Goal: Information Seeking & Learning: Learn about a topic

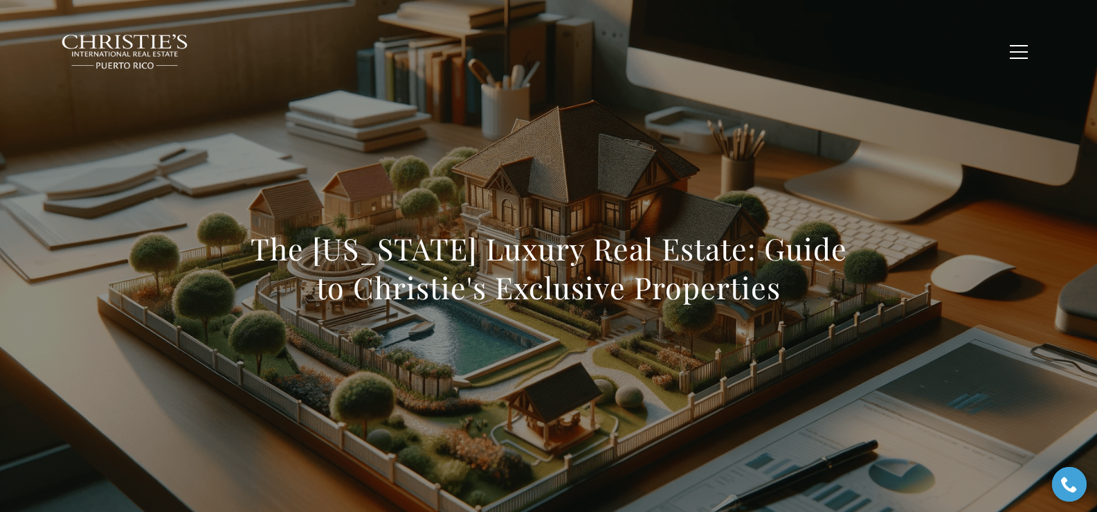
drag, startPoint x: 251, startPoint y: 252, endPoint x: 950, endPoint y: 314, distance: 702.0
click at [950, 314] on div "The Puerto Rico Luxury Real Estate: Guide to Christie's Exclusive Properties" at bounding box center [548, 276] width 969 height 415
copy h1 "The Puerto Rico Luxury Real Estate: Guide to Christie's Exclusive Properties"
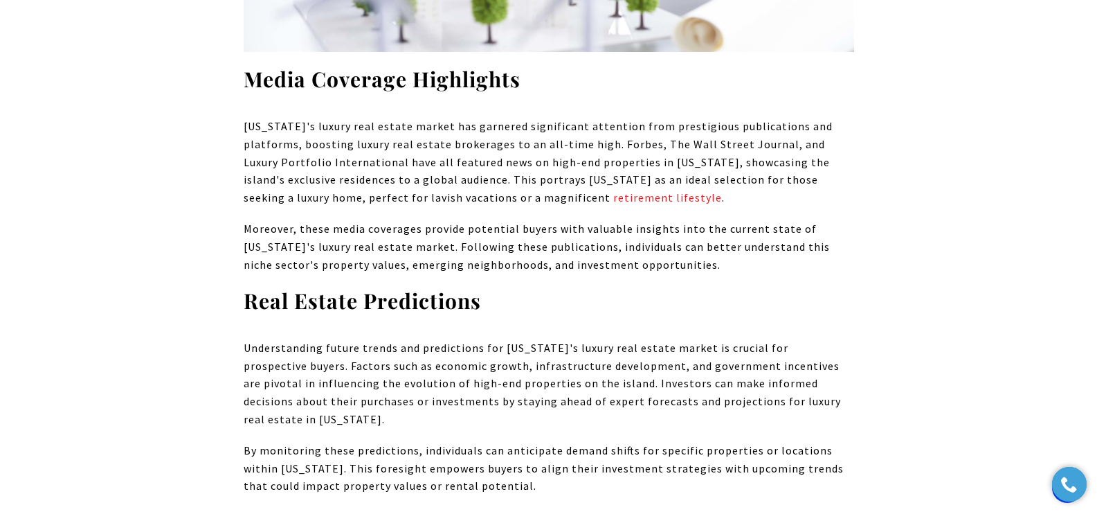
scroll to position [10631, 0]
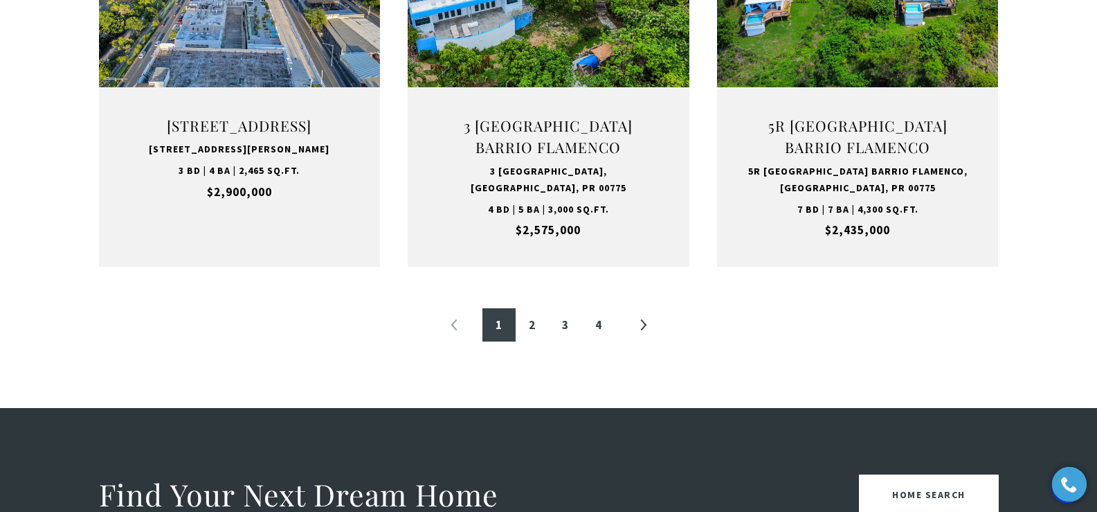
scroll to position [1584, 0]
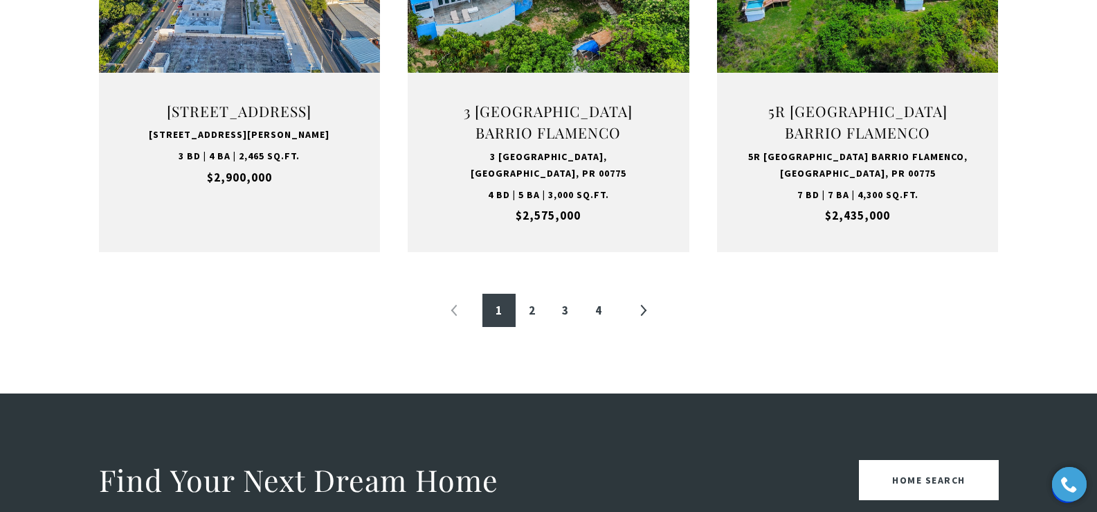
drag, startPoint x: 1102, startPoint y: 30, endPoint x: 1099, endPoint y: 262, distance: 231.3
click at [1097, 259] on html "Skip to main content Enable accessibility for low vision Open the accessibility…" at bounding box center [548, 107] width 1097 height 3383
click at [532, 311] on link "2" at bounding box center [532, 310] width 33 height 33
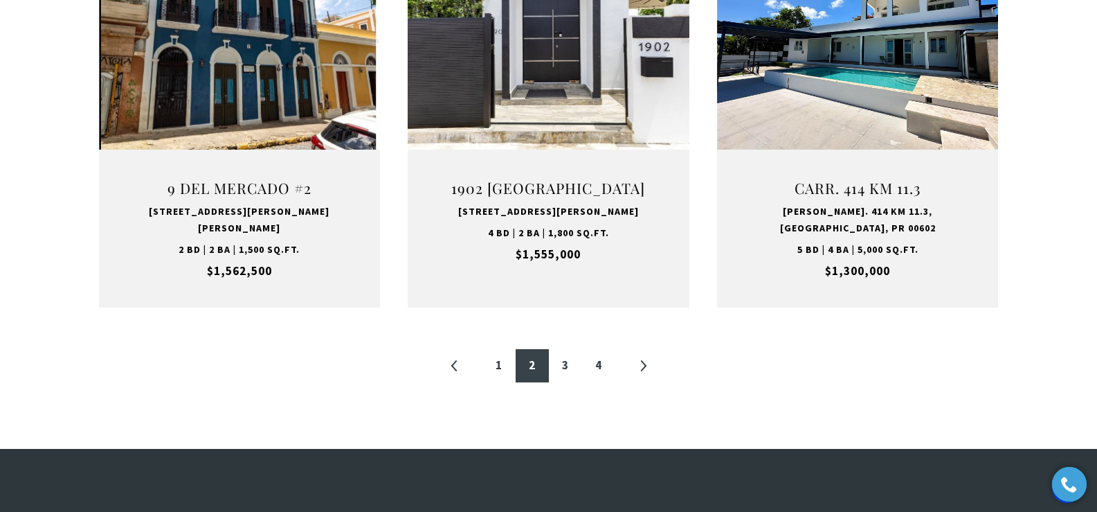
scroll to position [1517, 0]
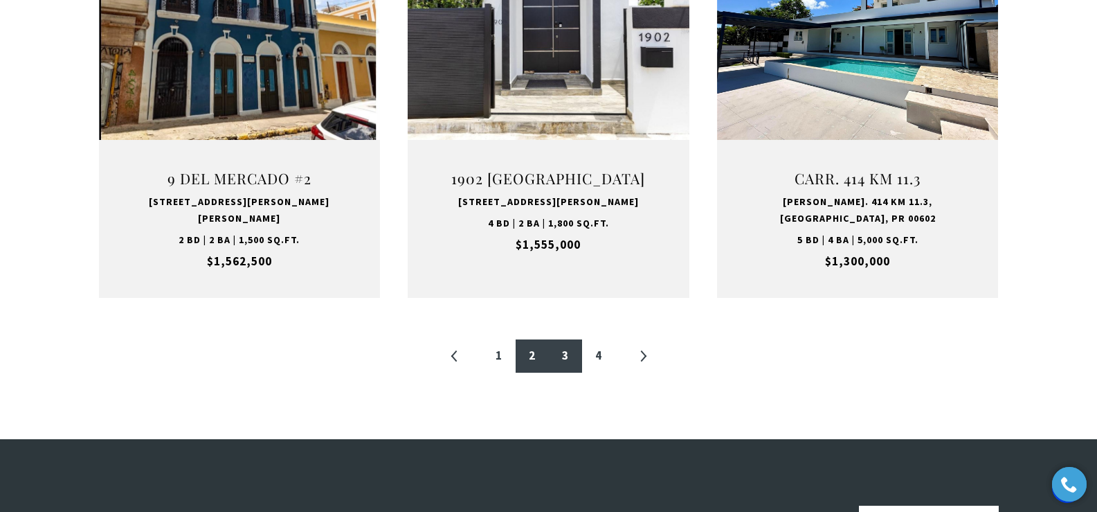
click at [569, 339] on link "3" at bounding box center [565, 355] width 33 height 33
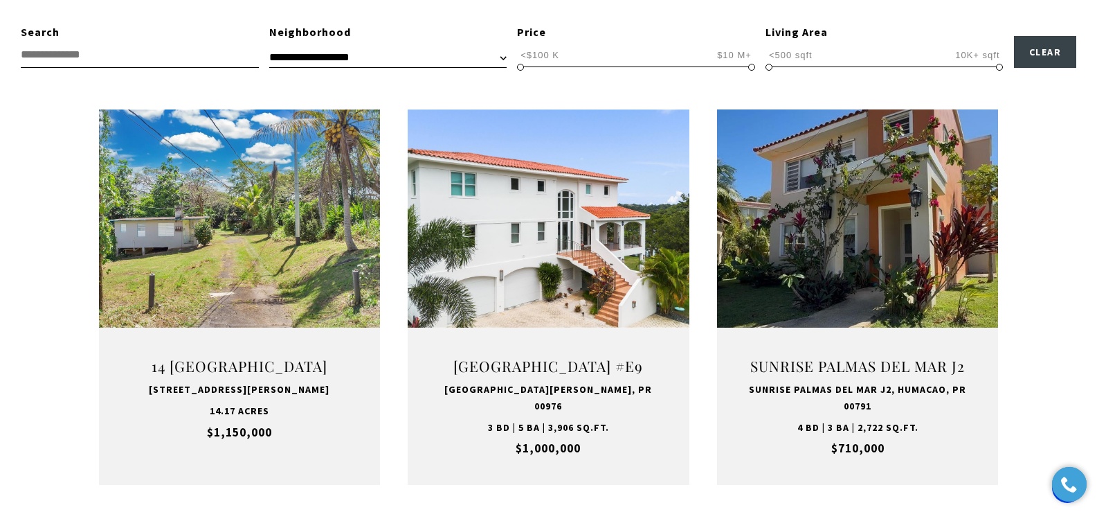
scroll to position [468, 0]
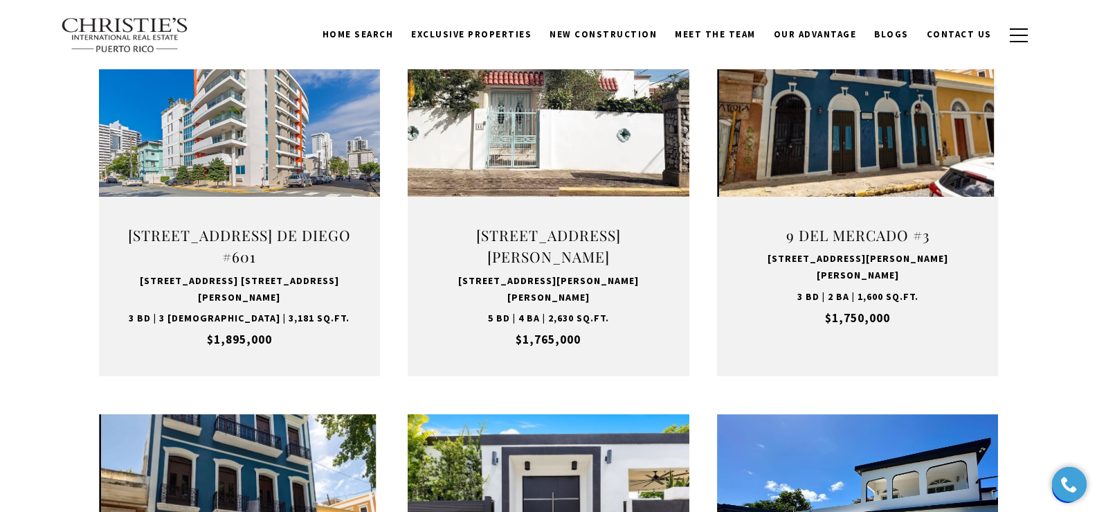
scroll to position [1011, 0]
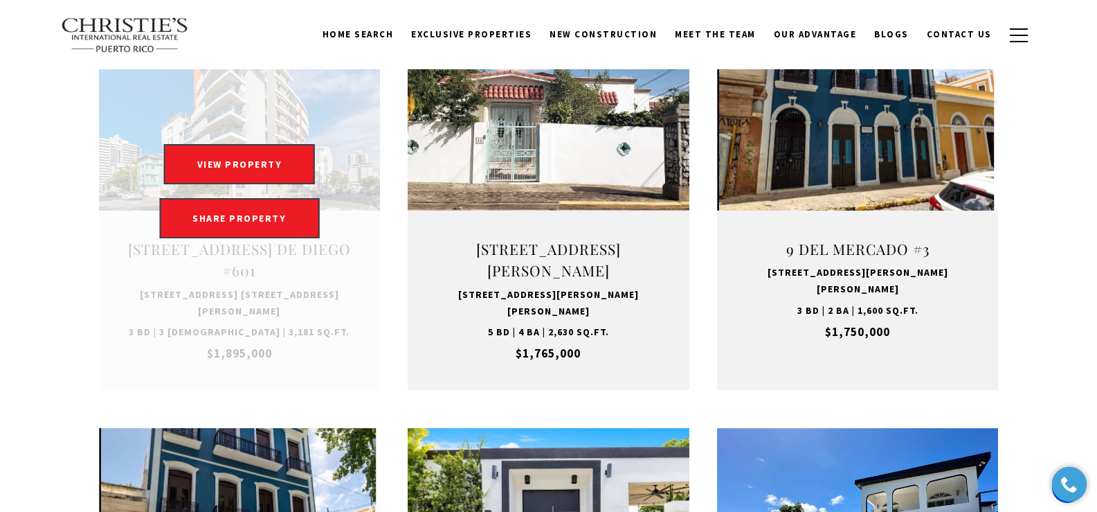
click at [209, 248] on link at bounding box center [240, 190] width 282 height 397
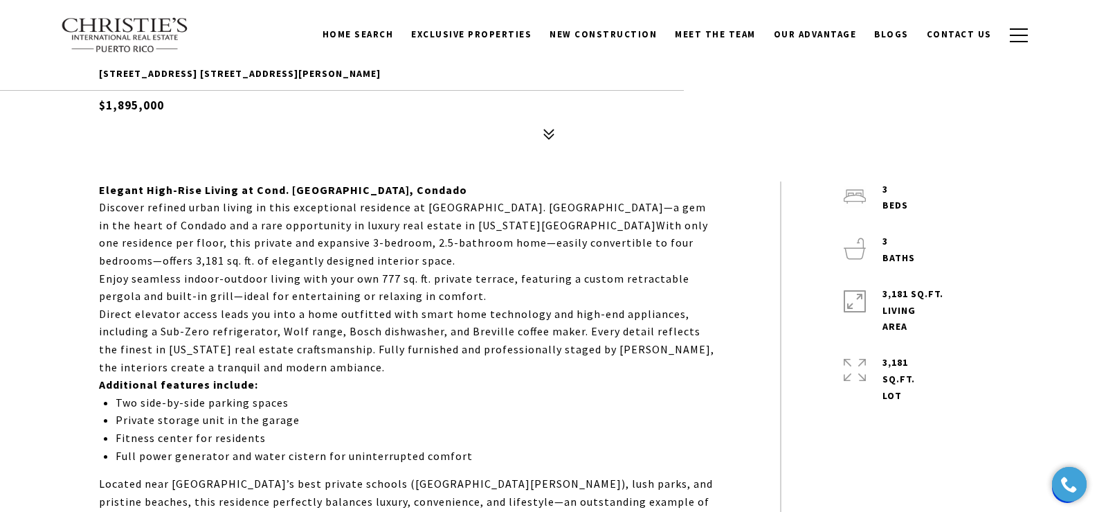
scroll to position [435, 0]
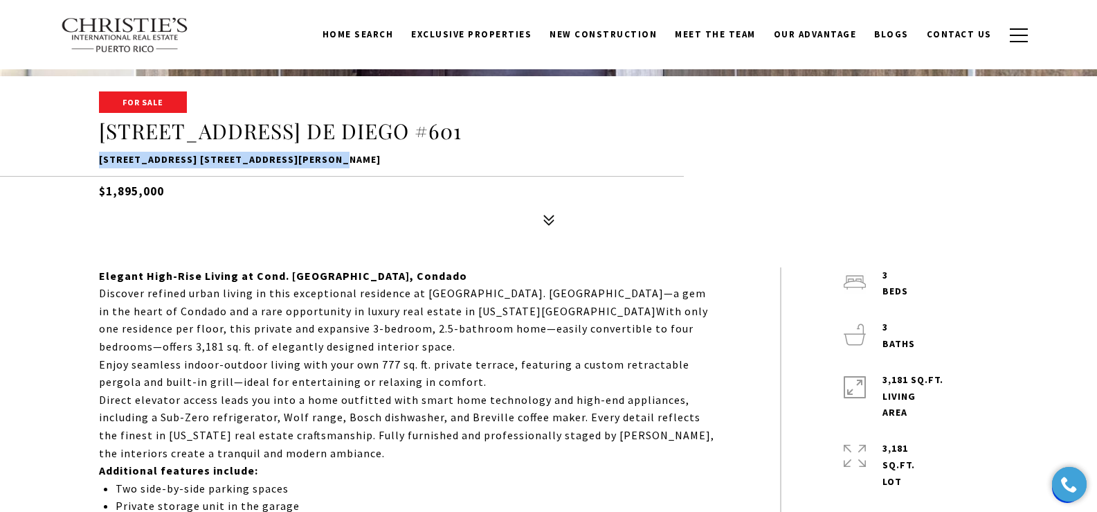
drag, startPoint x: 89, startPoint y: 161, endPoint x: 339, endPoint y: 159, distance: 250.6
click at [340, 159] on div "For Sale [STREET_ADDRESS] DE DIEGO #[STREET_ADDRESS] [STREET_ADDRESS][PERSON_NA…" at bounding box center [548, 163] width 969 height 140
copy p "64 AVE. DE DIEGO #601, SAN JUAN, PR 00907"
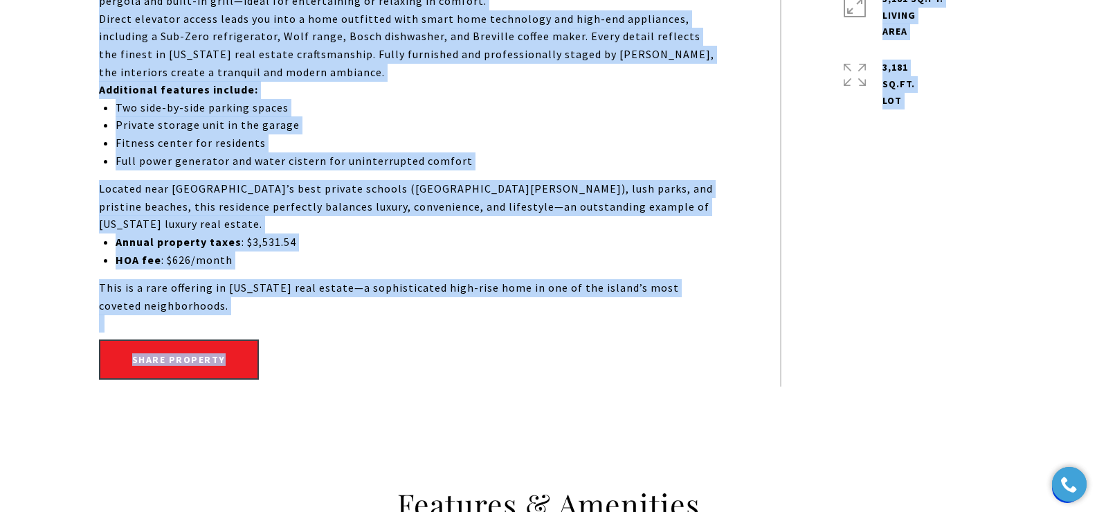
scroll to position [957, 0]
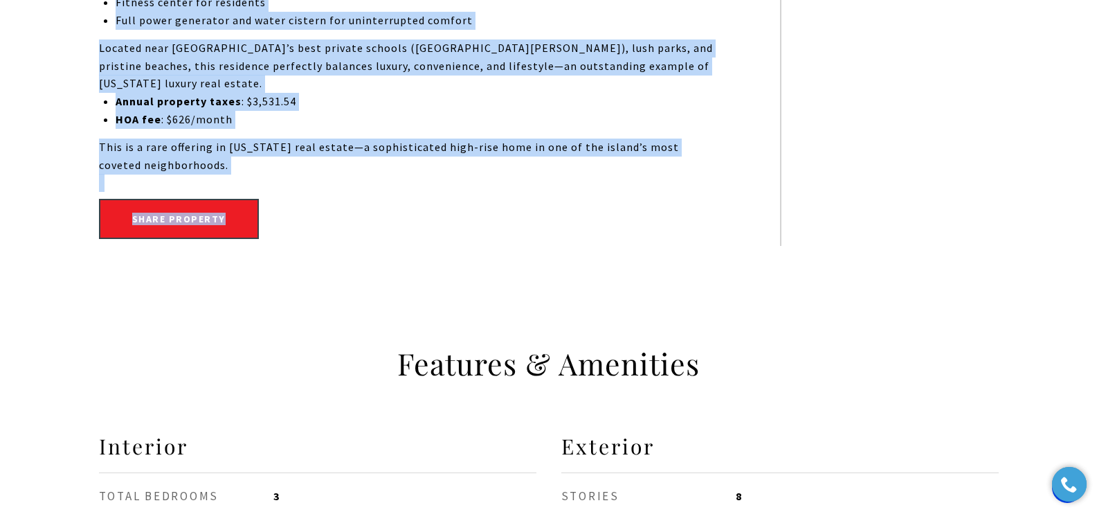
drag, startPoint x: 100, startPoint y: 279, endPoint x: 201, endPoint y: 170, distance: 148.4
copy div "Elegant High-Rise Living at Cond. Mirsonia, Condado Discover refined urban livi…"
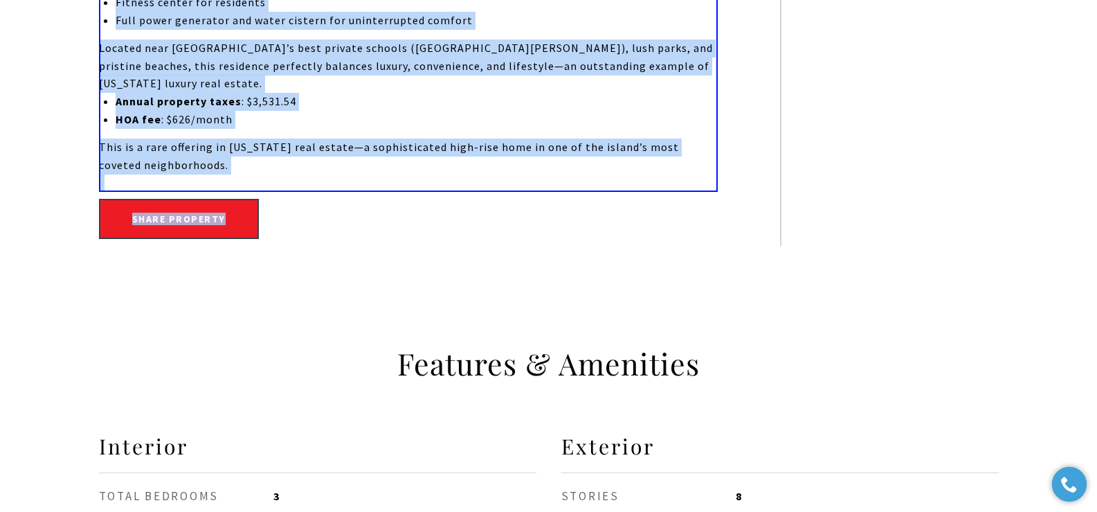
scroll to position [510, 0]
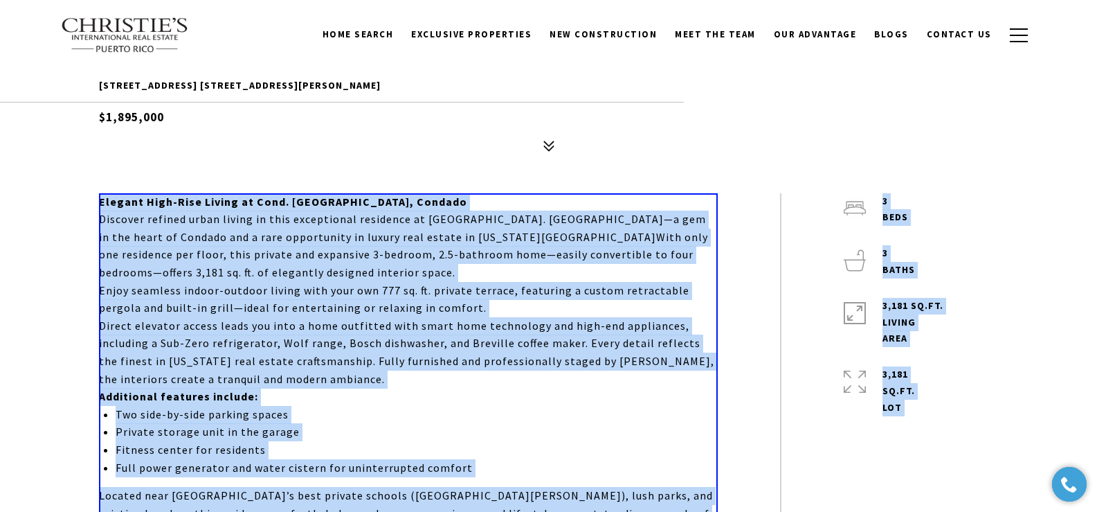
copy div "Elegant High-Rise Living at Cond. Mirsonia, Condado Discover refined urban livi…"
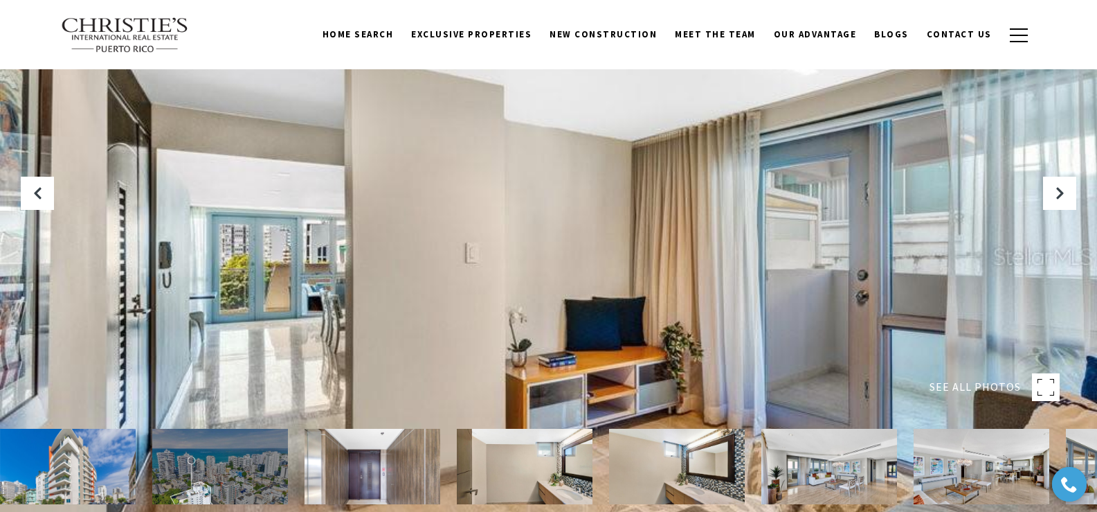
scroll to position [448, 0]
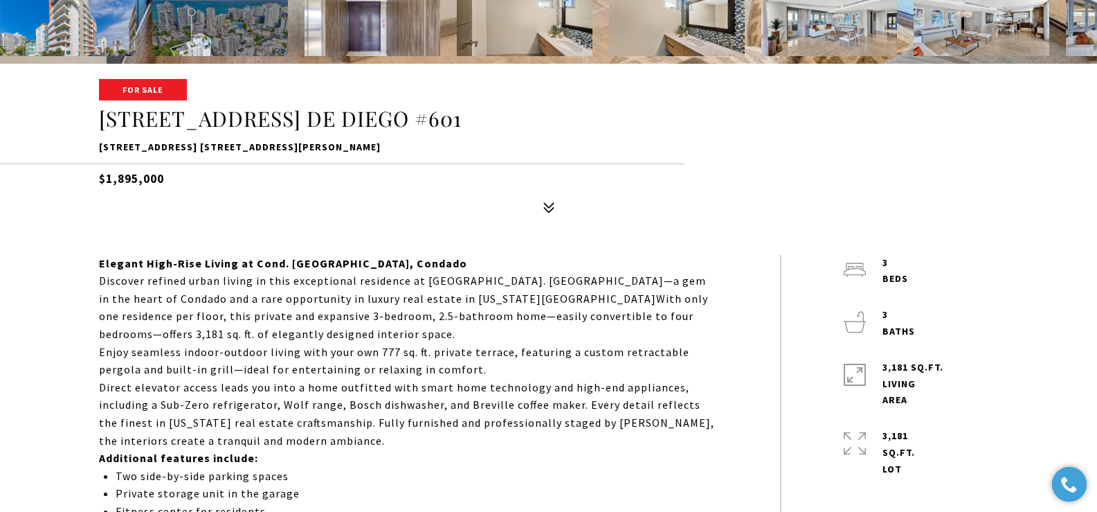
click at [99, 149] on p "64 AVE. DE DIEGO #601, SAN JUAN, PR 00907" at bounding box center [549, 147] width 900 height 17
drag, startPoint x: 142, startPoint y: 148, endPoint x: 323, endPoint y: 149, distance: 181.4
click at [323, 149] on p "64 AVE. DE DIEGO #601, SAN JUAN, PR 00907" at bounding box center [549, 147] width 900 height 17
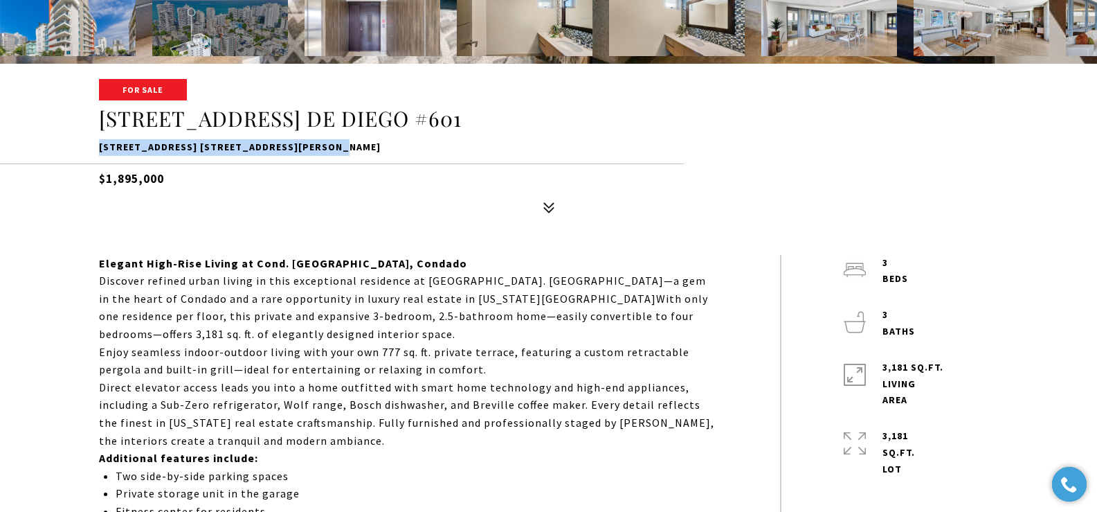
copy p "64 AVE. DE DIEGO #601, SAN JUAN, PR 00907"
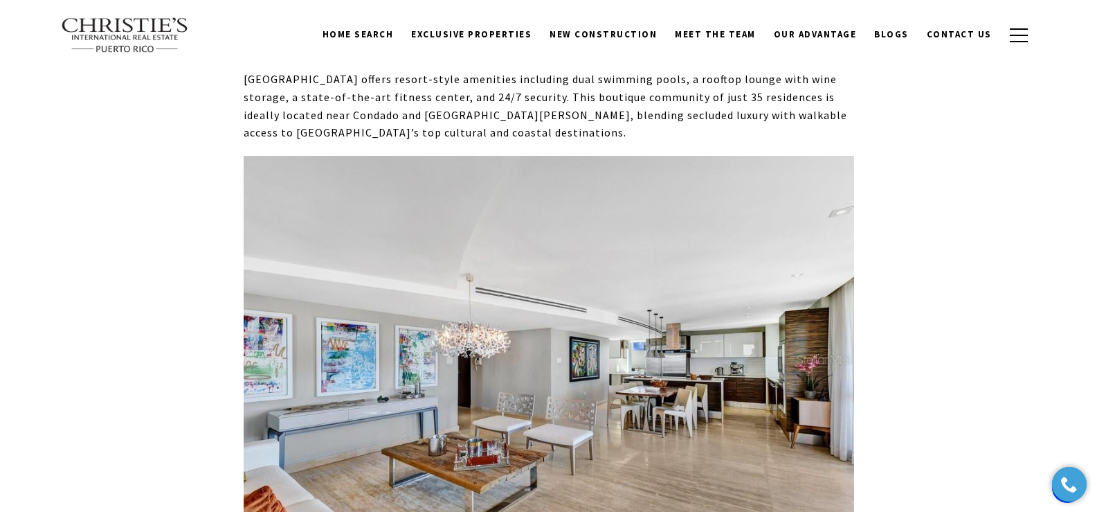
scroll to position [6043, 0]
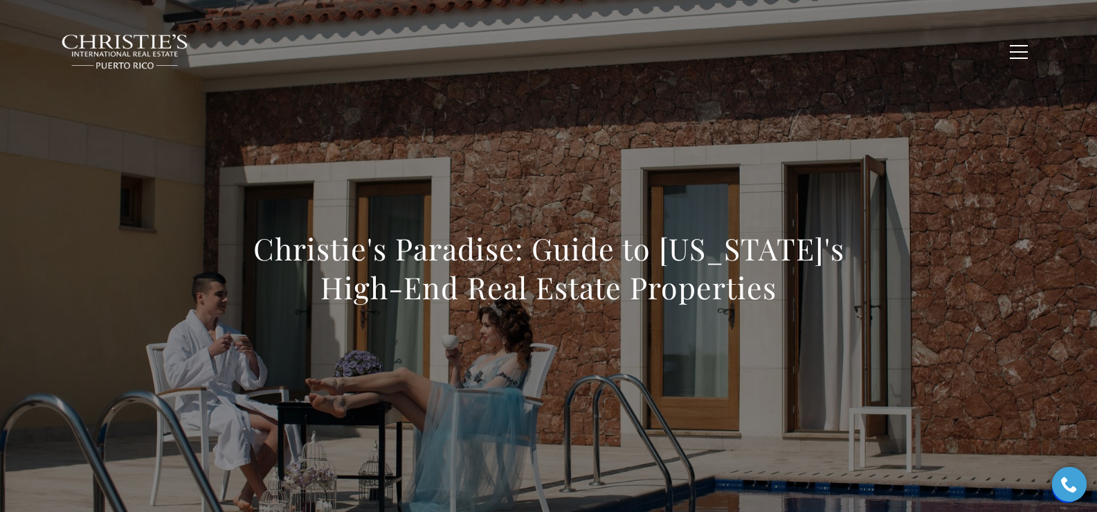
drag, startPoint x: 249, startPoint y: 251, endPoint x: 780, endPoint y: 274, distance: 531.5
click at [780, 274] on h1 "Christie's Paradise: Guide to Puerto Rico's High-End Real Estate Properties" at bounding box center [549, 268] width 611 height 78
copy h1 "Christie's Paradise: Guide to Puerto Rico's High-End Real Estate Properties"
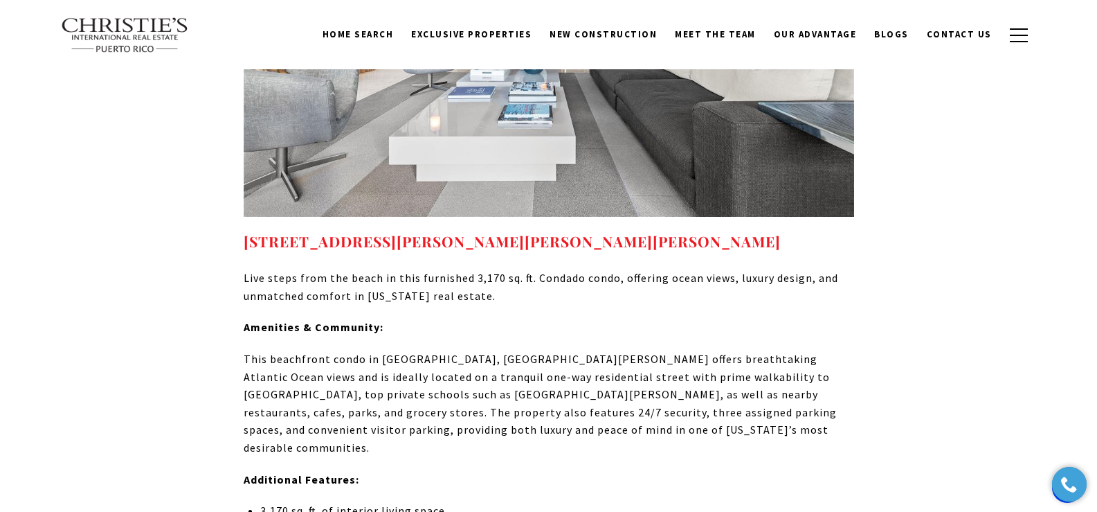
scroll to position [1153, 0]
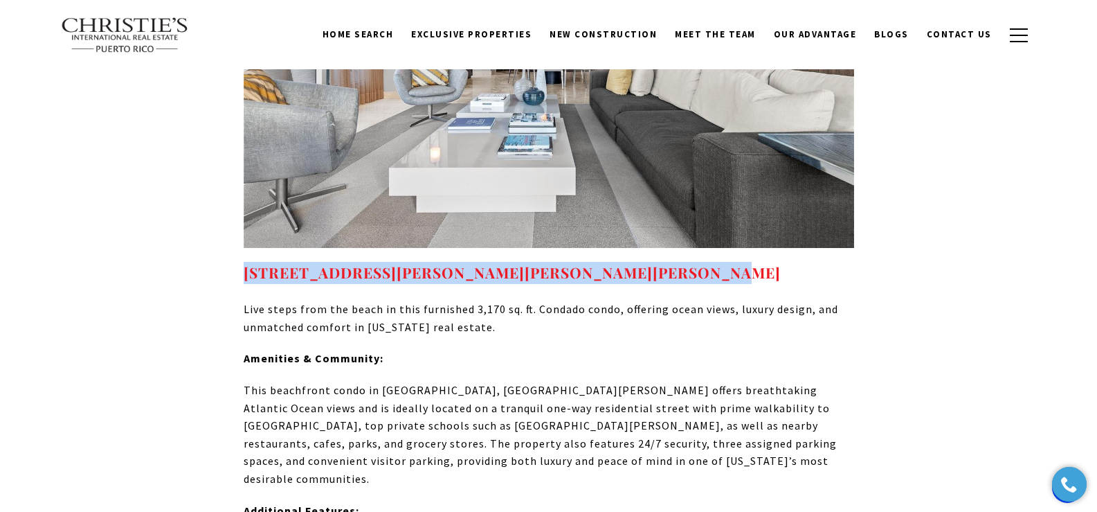
drag, startPoint x: 718, startPoint y: 256, endPoint x: 236, endPoint y: 253, distance: 481.9
copy strong "7 MANUEL RODRIGUEZ SERRA Unit: 7, SAN JUAN, PR 00907"
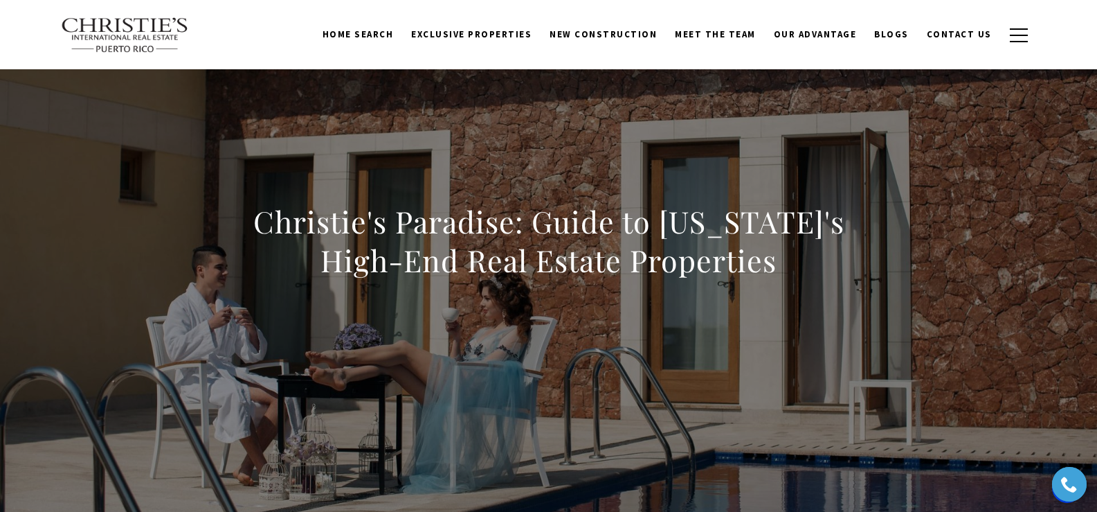
scroll to position [11, 0]
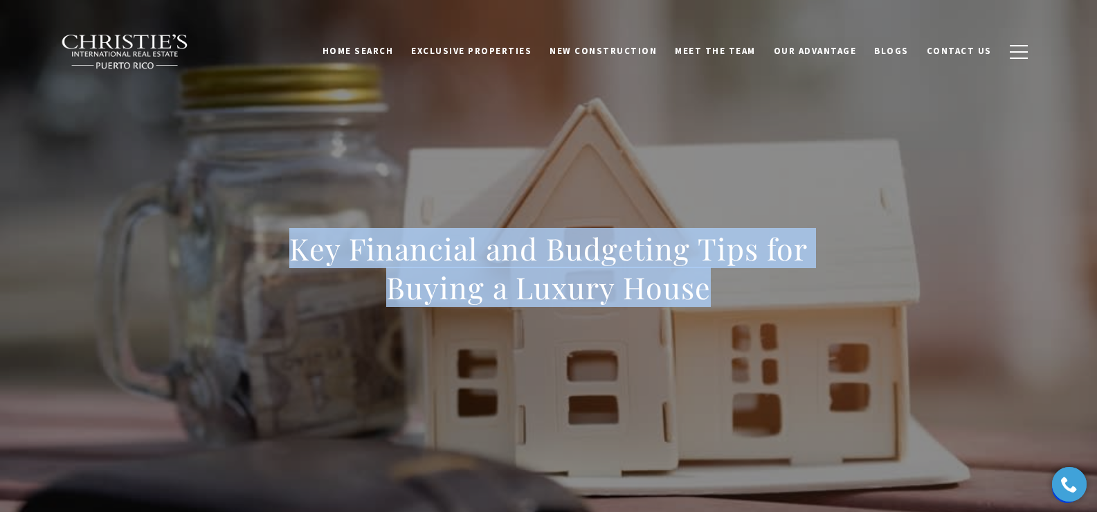
drag, startPoint x: 273, startPoint y: 255, endPoint x: 777, endPoint y: 284, distance: 504.9
click at [777, 284] on h1 "Key Financial and Budgeting Tips for Buying a Luxury House" at bounding box center [549, 268] width 611 height 78
copy h1 "Key Financial and Budgeting Tips for Buying a Luxury House"
click at [356, 181] on div "Key Financial and Budgeting Tips for Buying a Luxury House" at bounding box center [548, 276] width 969 height 415
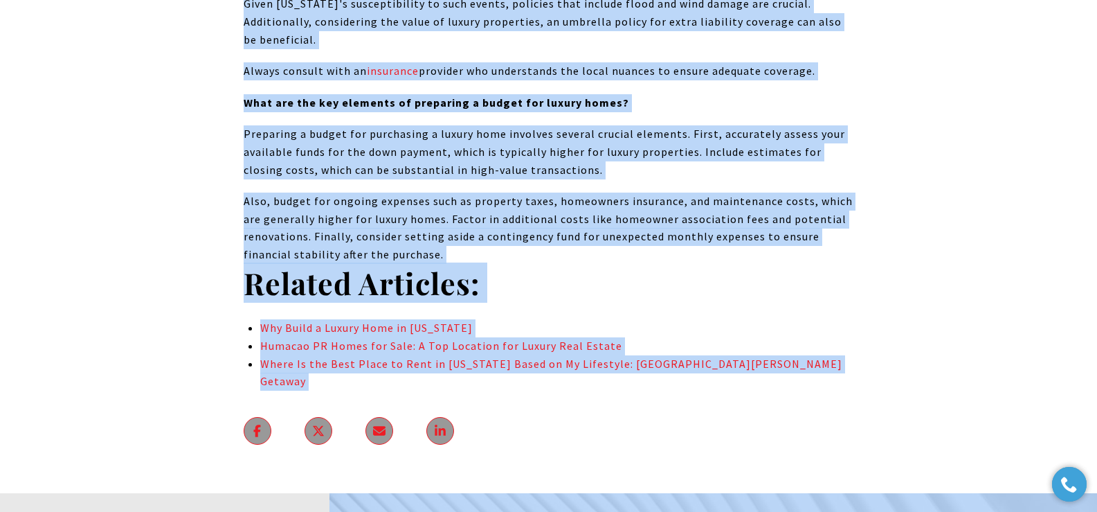
scroll to position [7977, 0]
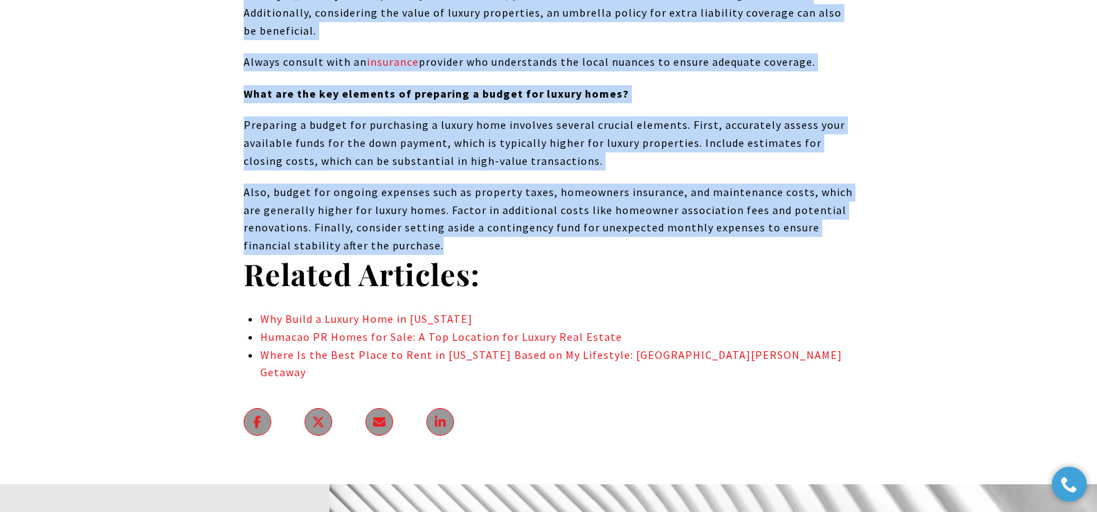
drag, startPoint x: 290, startPoint y: 249, endPoint x: 827, endPoint y: 153, distance: 545.7
copy body "Key Financial and Budgeting Tips for Buying a Luxury House Managing the purchas…"
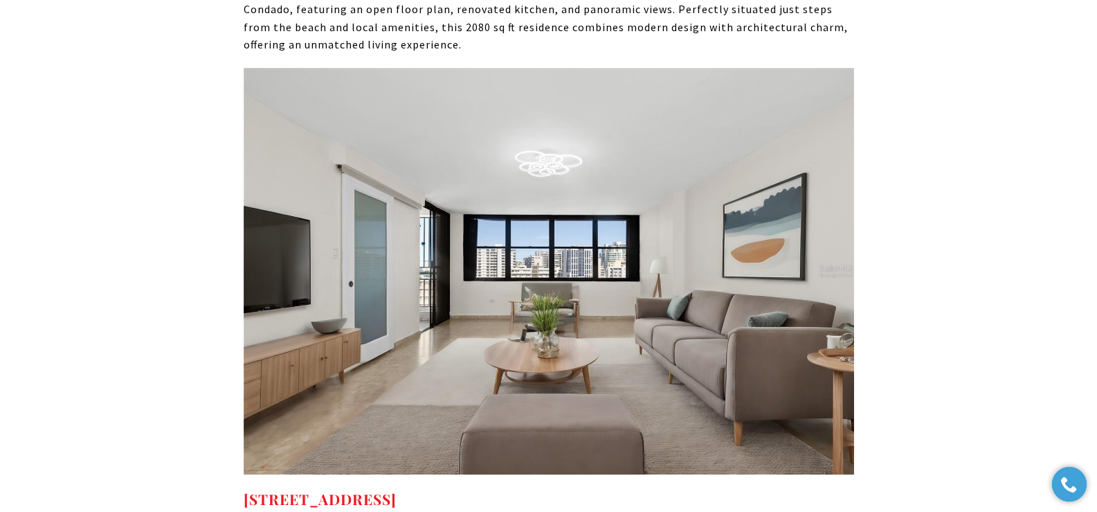
scroll to position [6604, 0]
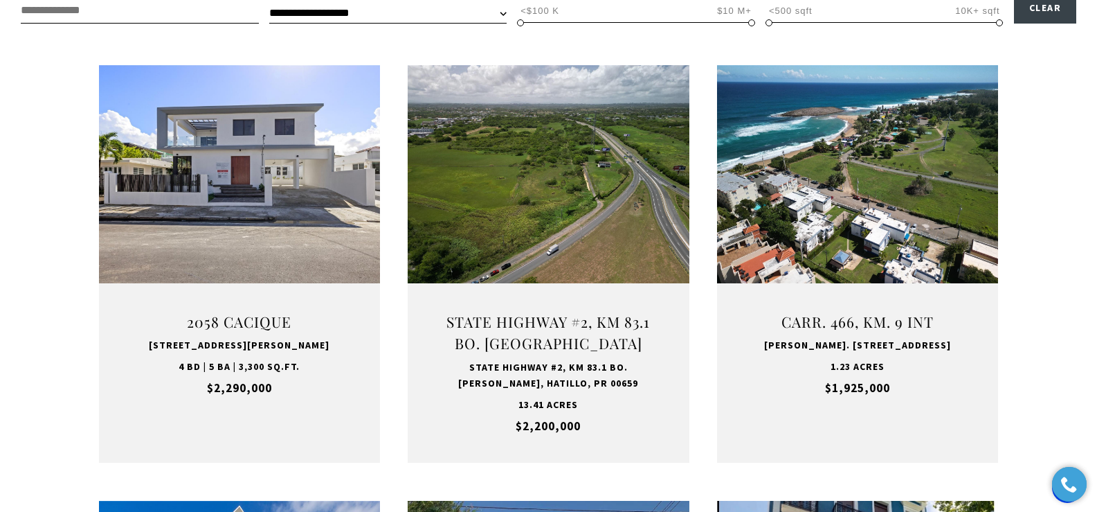
scroll to position [521, 0]
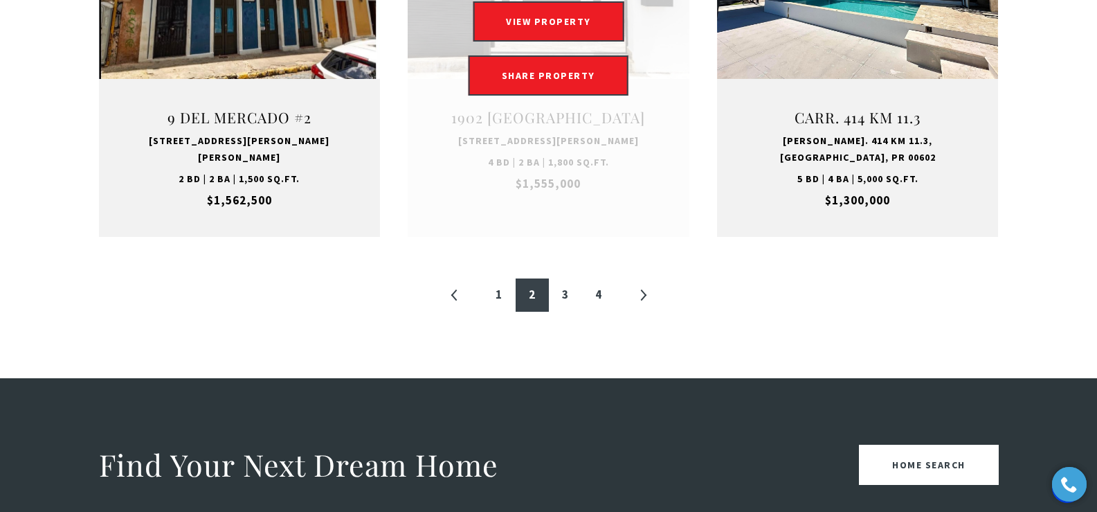
scroll to position [1584, 0]
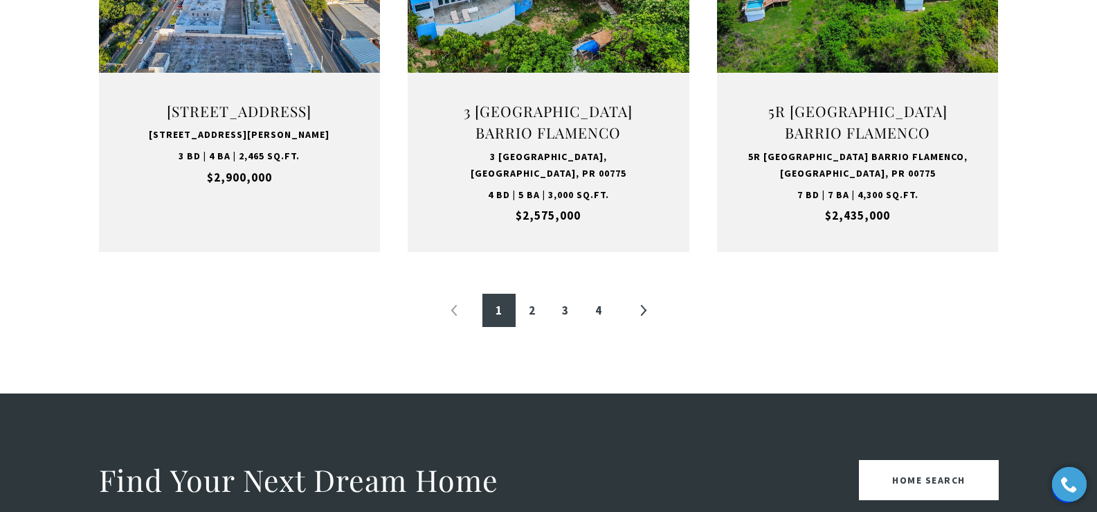
click at [496, 235] on link at bounding box center [549, 53] width 282 height 397
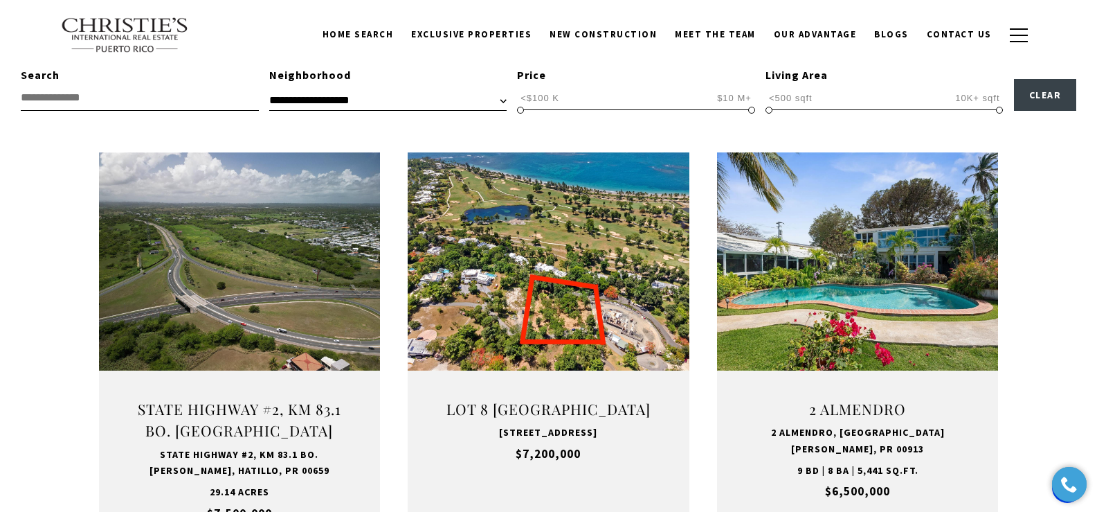
scroll to position [444, 0]
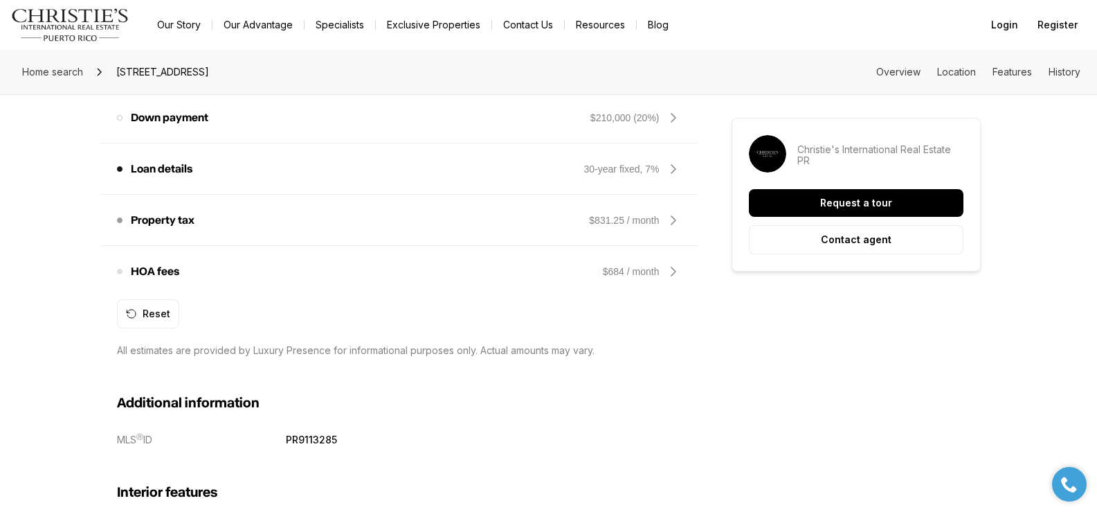
scroll to position [1253, 0]
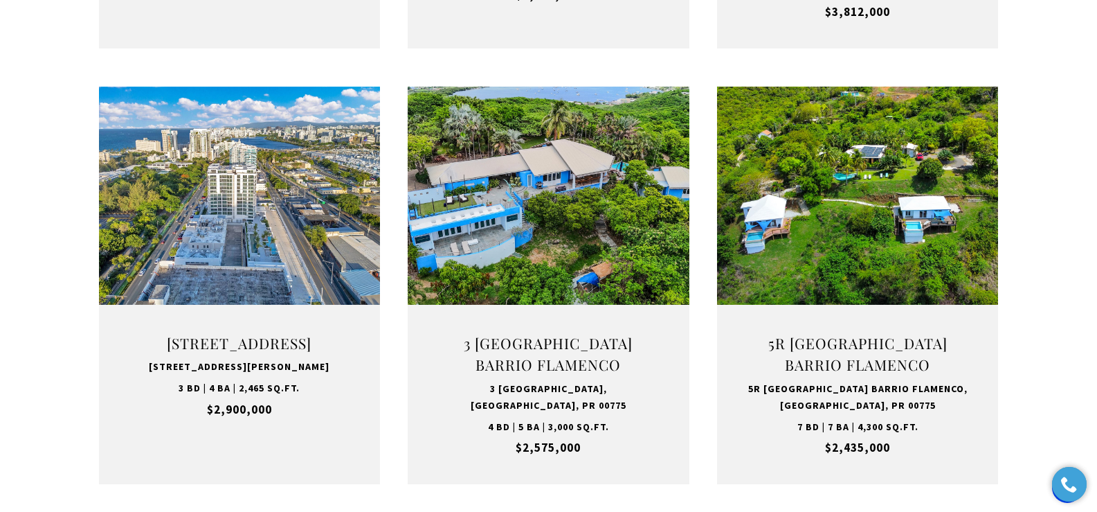
scroll to position [1357, 0]
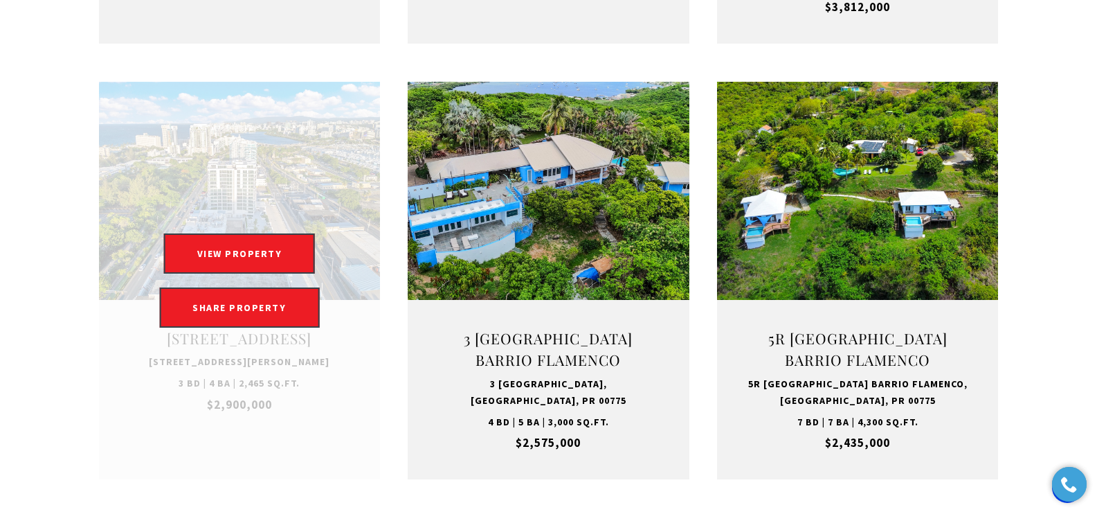
click at [269, 343] on link at bounding box center [240, 280] width 282 height 397
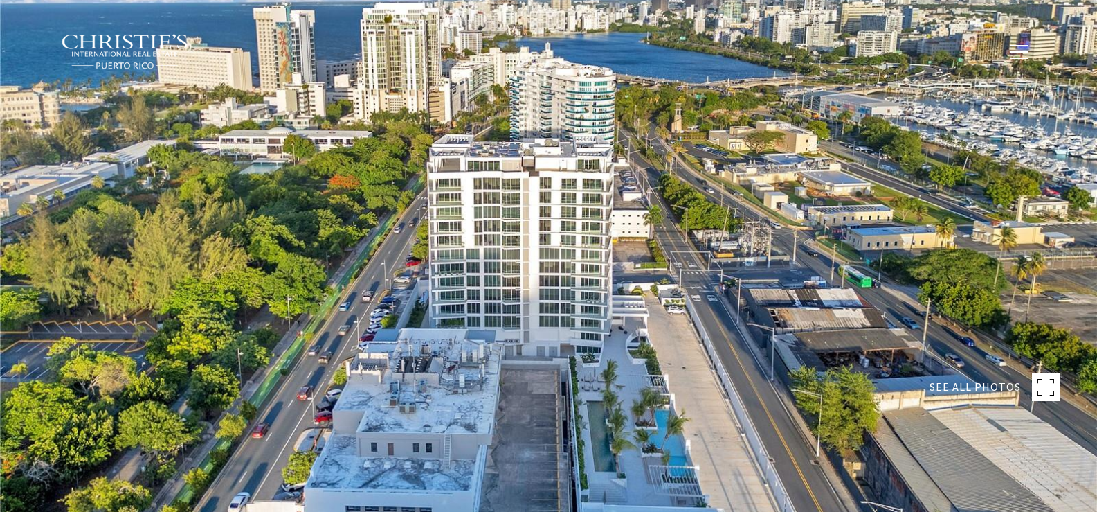
type input "**********"
type input "********"
type input "***"
type input "**********"
type input "**"
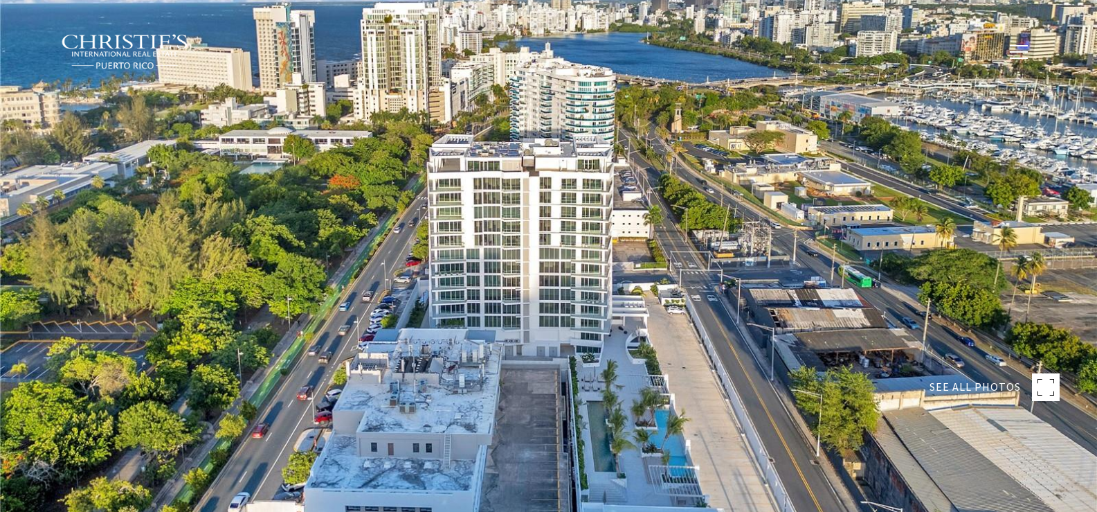
type input "**********"
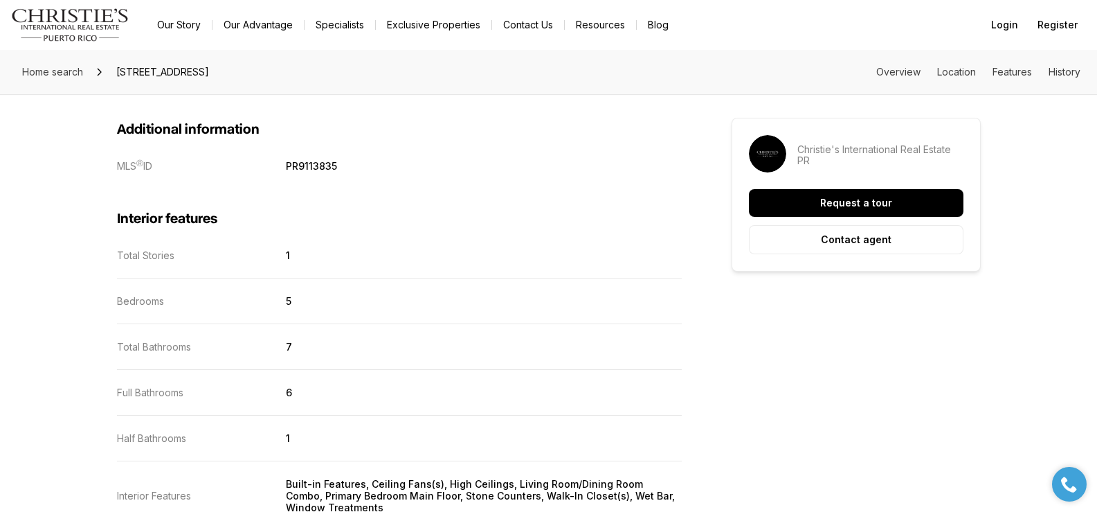
scroll to position [1942, 0]
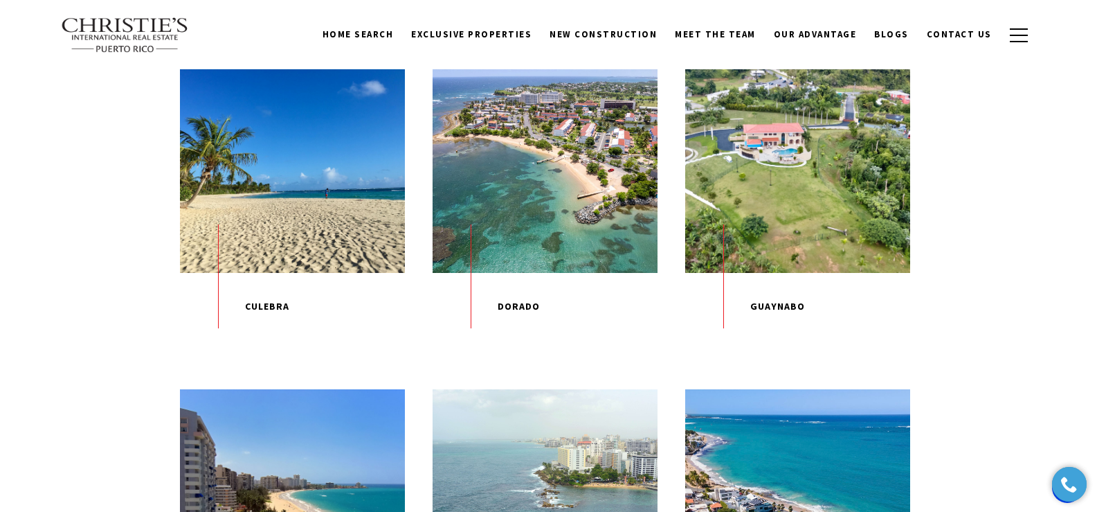
scroll to position [766, 0]
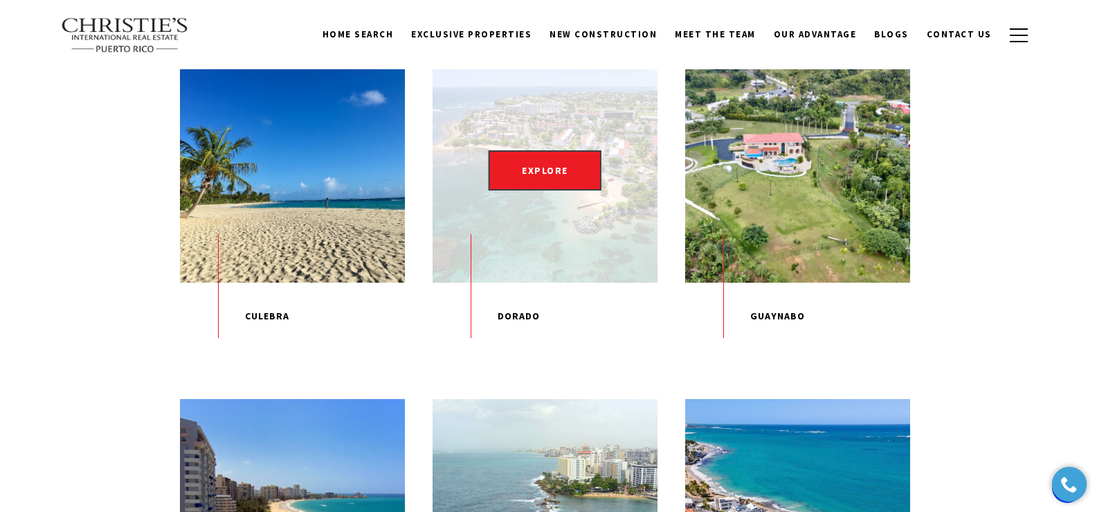
click at [570, 144] on div "EXPLORE" at bounding box center [545, 169] width 225 height 225
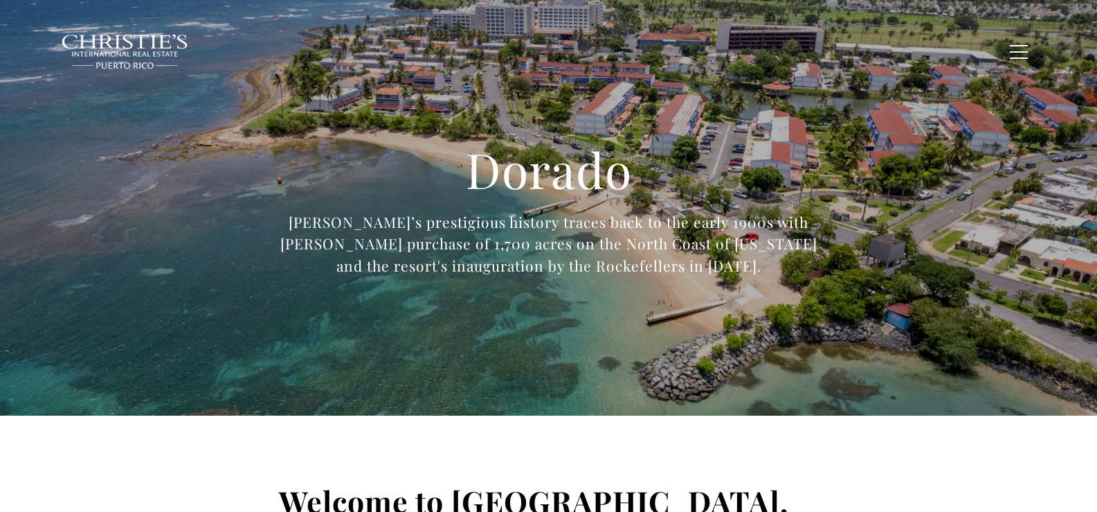
type input "**********"
type input "*********"
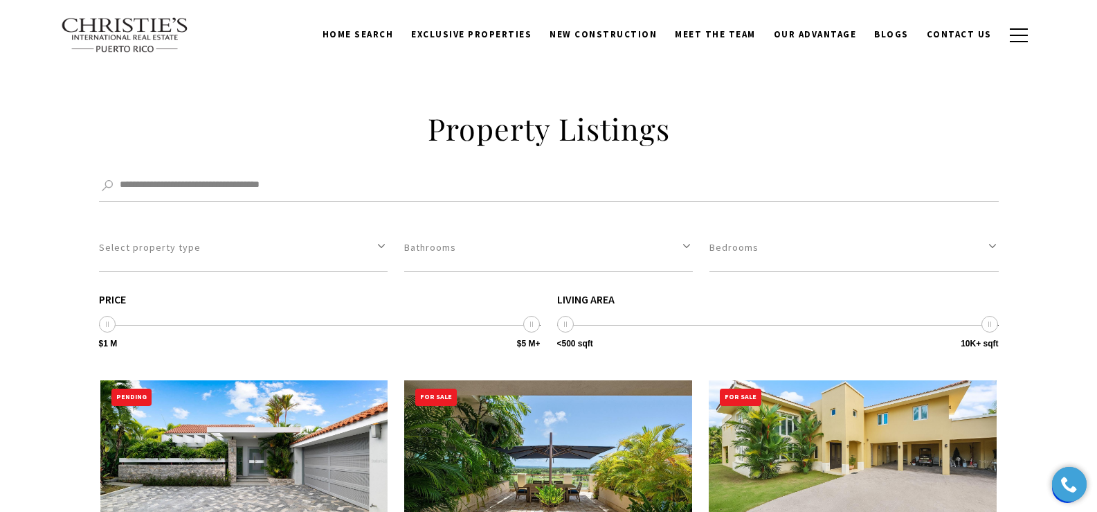
scroll to position [4716, 0]
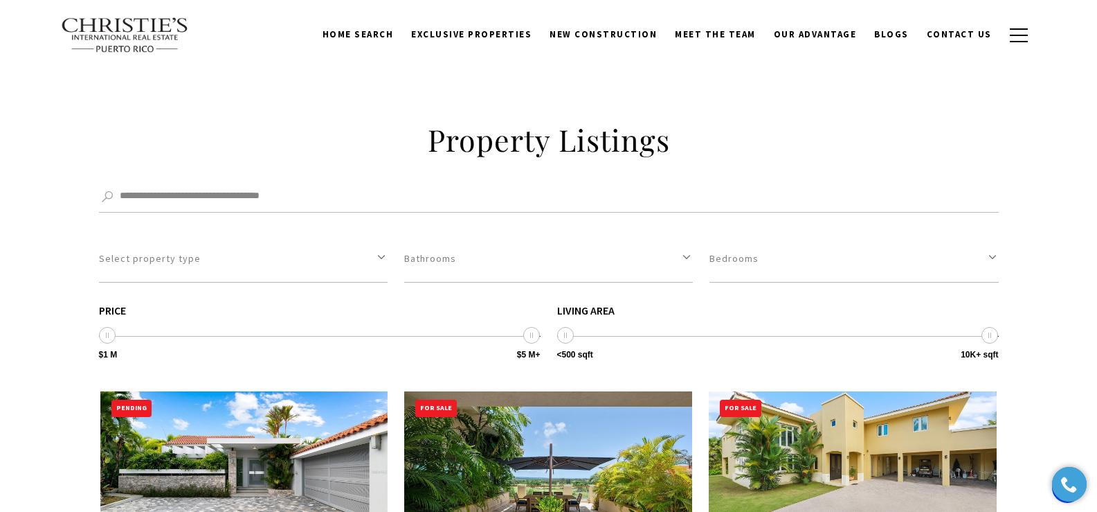
click at [264, 391] on img at bounding box center [244, 472] width 288 height 162
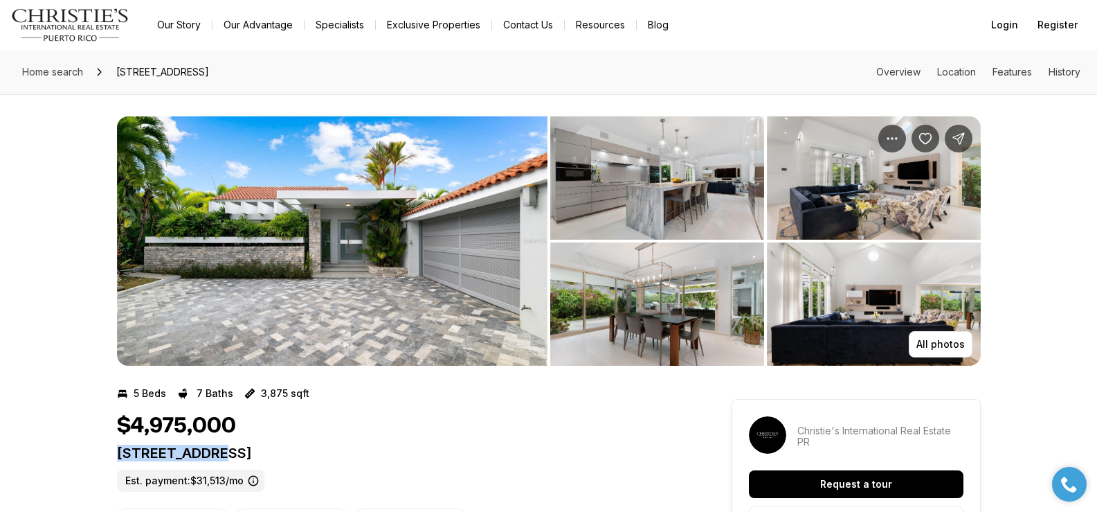
drag, startPoint x: 118, startPoint y: 453, endPoint x: 449, endPoint y: 456, distance: 331.0
click at [449, 456] on p "[STREET_ADDRESS]" at bounding box center [399, 452] width 565 height 17
copy p "[STREET_ADDRESS]"
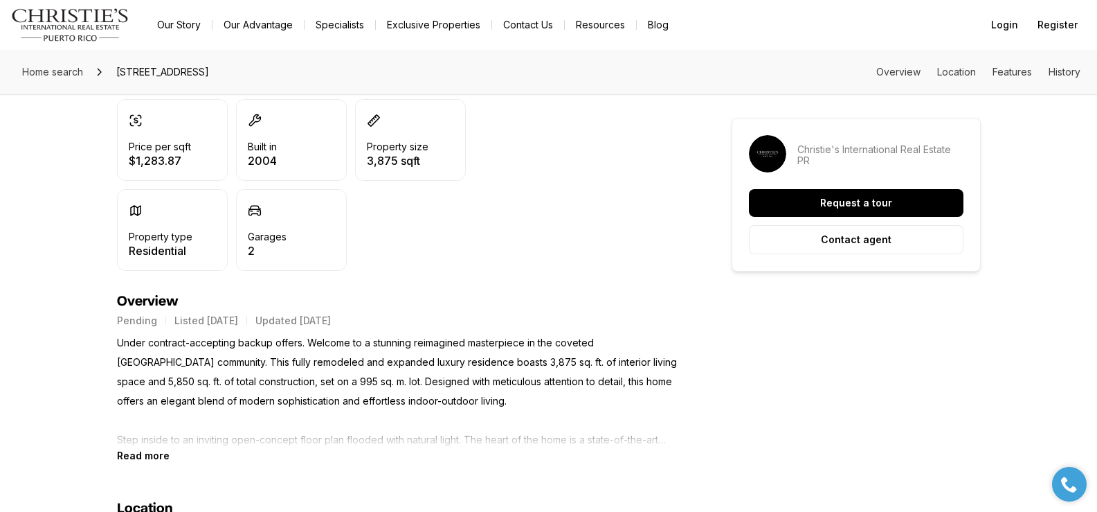
scroll to position [444, 0]
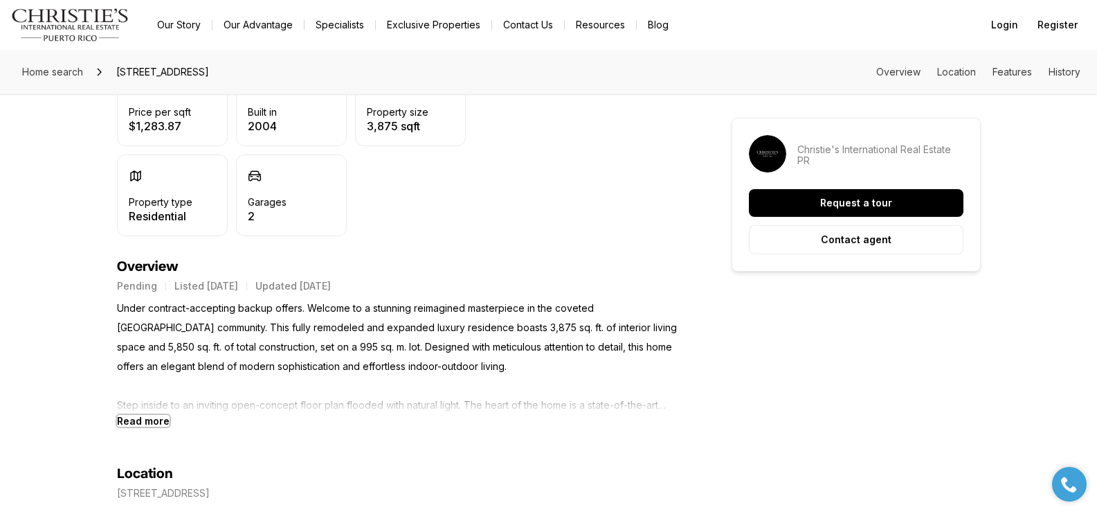
click at [137, 424] on b "Read more" at bounding box center [143, 421] width 53 height 12
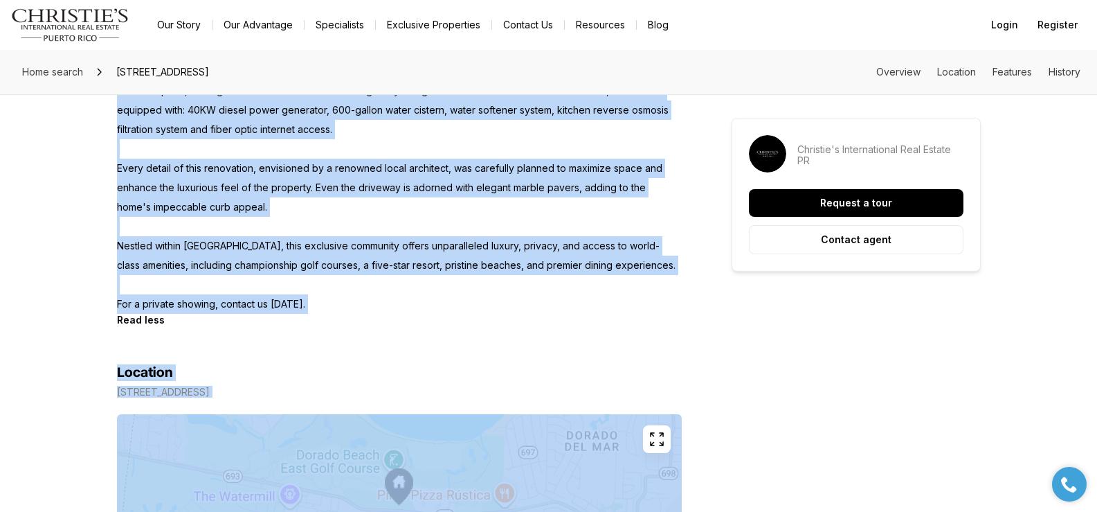
scroll to position [995, 0]
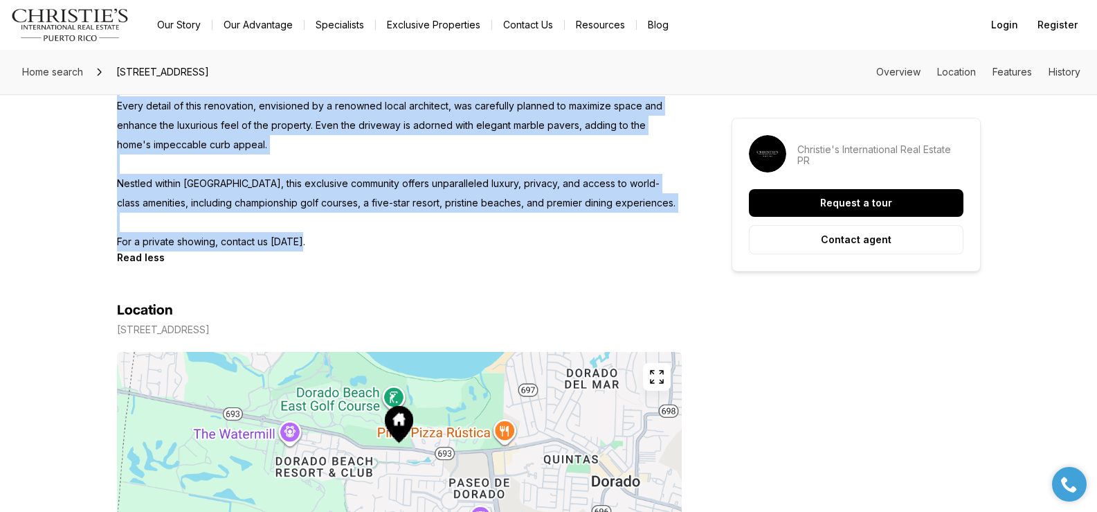
drag, startPoint x: 119, startPoint y: 303, endPoint x: 310, endPoint y: 238, distance: 201.9
copy p "Under contract-accepting backup offers. Welcome to a stunning reimagined master…"
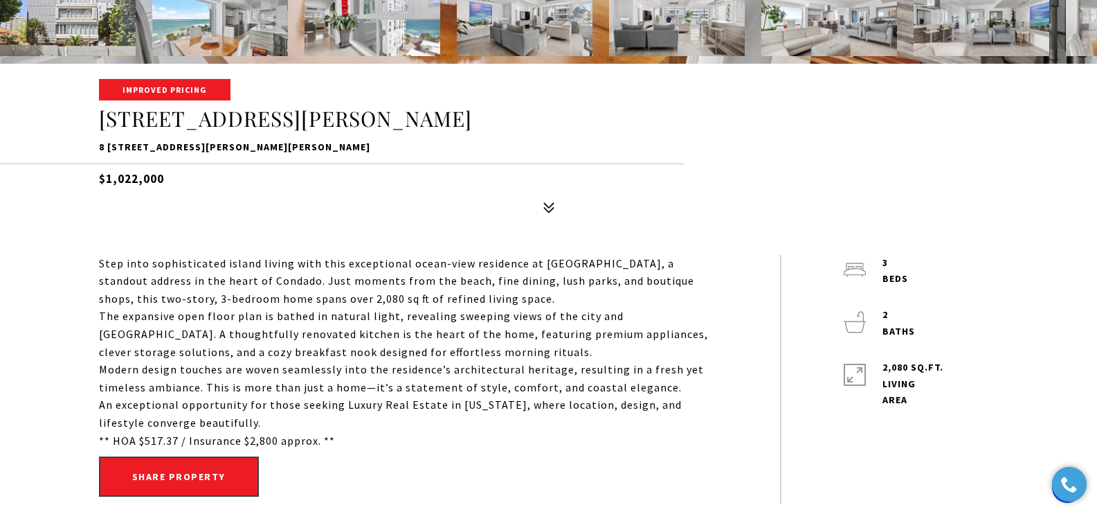
drag, startPoint x: 100, startPoint y: 147, endPoint x: 367, endPoint y: 146, distance: 266.6
click at [367, 146] on p "8 [STREET_ADDRESS][PERSON_NAME][PERSON_NAME]" at bounding box center [549, 147] width 900 height 17
copy p "8 [STREET_ADDRESS][PERSON_NAME][PERSON_NAME]"
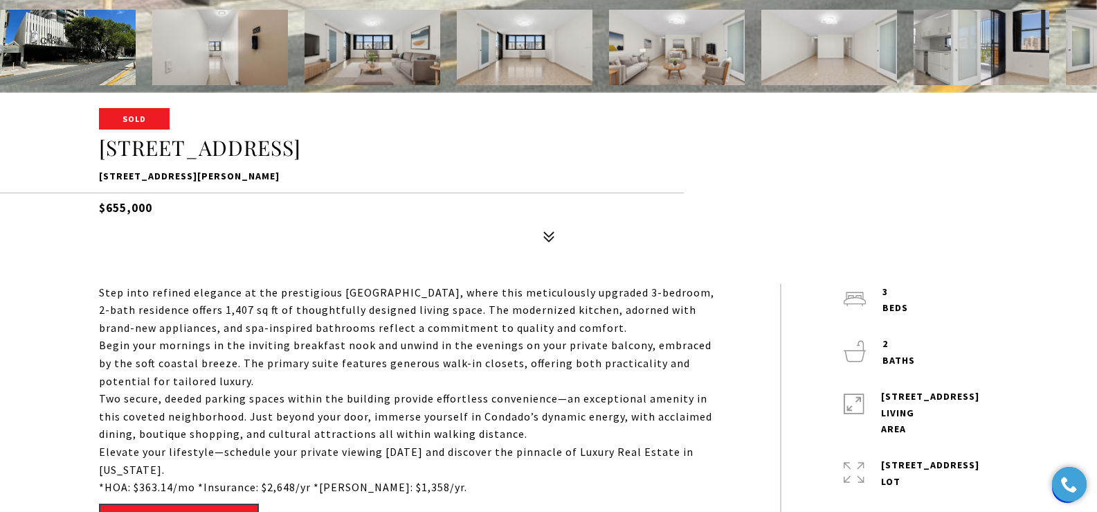
scroll to position [438, 0]
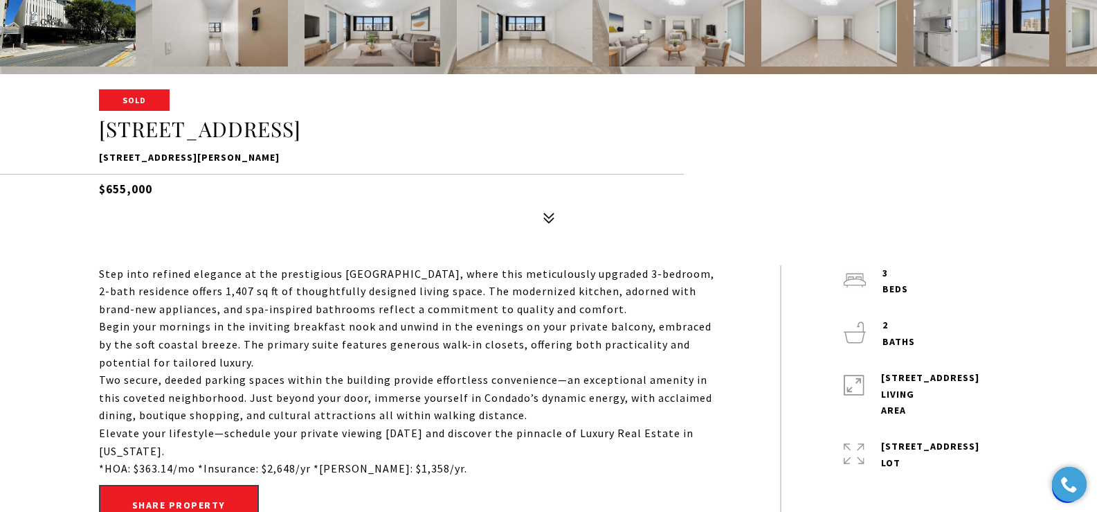
drag, startPoint x: 96, startPoint y: 158, endPoint x: 346, endPoint y: 156, distance: 250.6
click at [346, 156] on div "Sold 64 CONDADO AVE #802 64 CONDADO AVE #802, SAN JUAN, PR 00907 $655,000" at bounding box center [548, 161] width 969 height 140
copy p "64 CONDADO AVE #802, SAN JUAN, PR 00907"
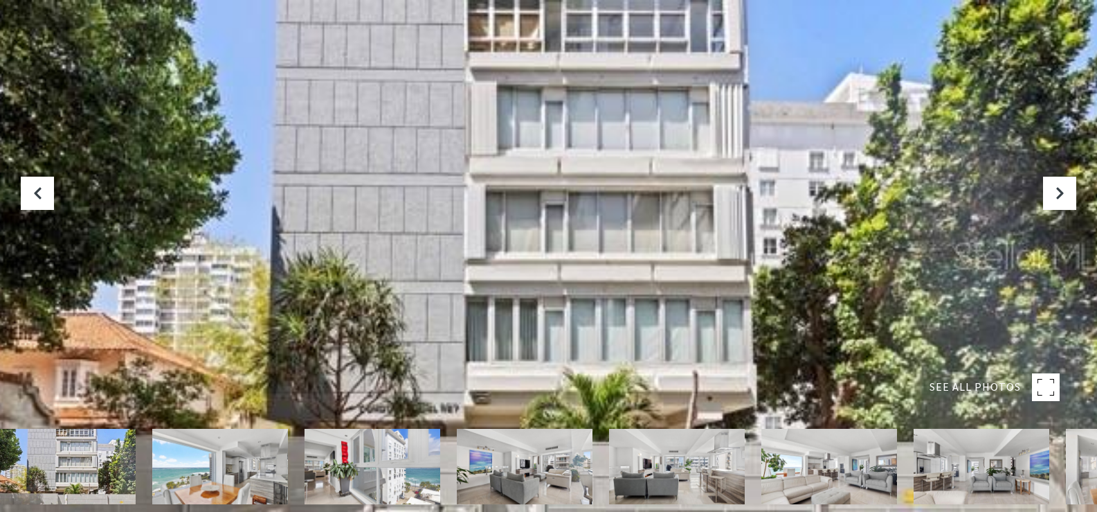
scroll to position [448, 0]
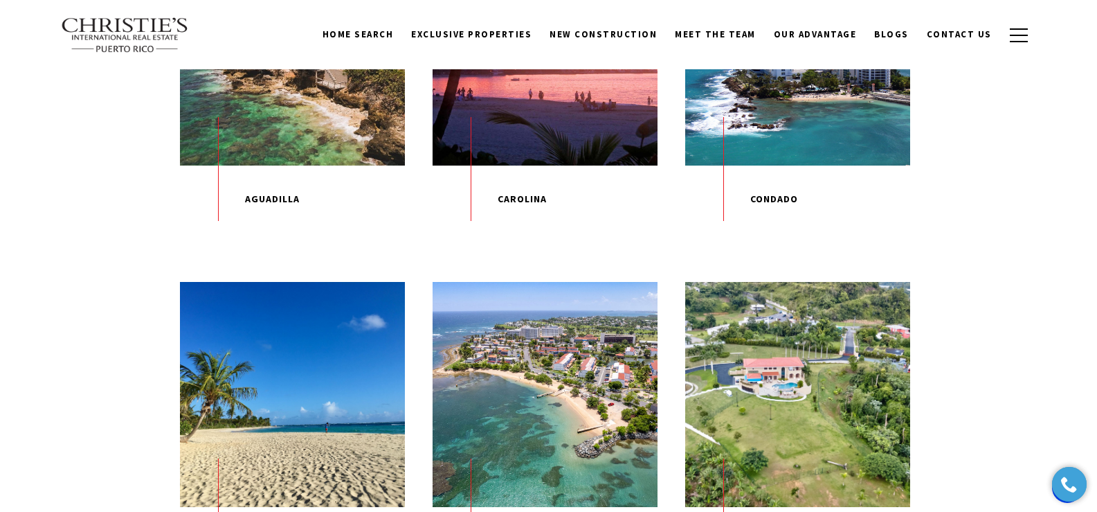
scroll to position [532, 0]
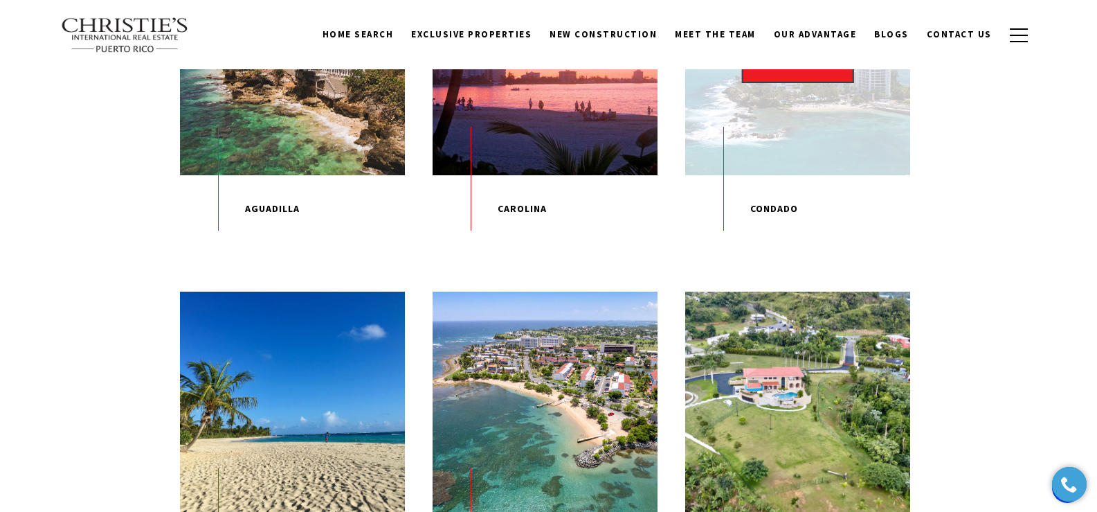
click at [769, 187] on p "Condado" at bounding box center [797, 209] width 225 height 68
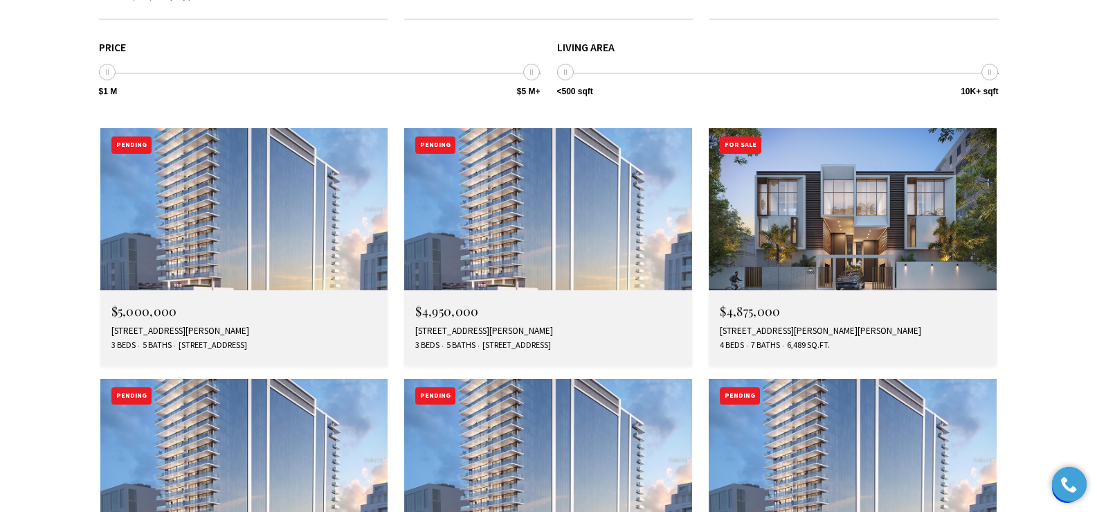
scroll to position [3788, 0]
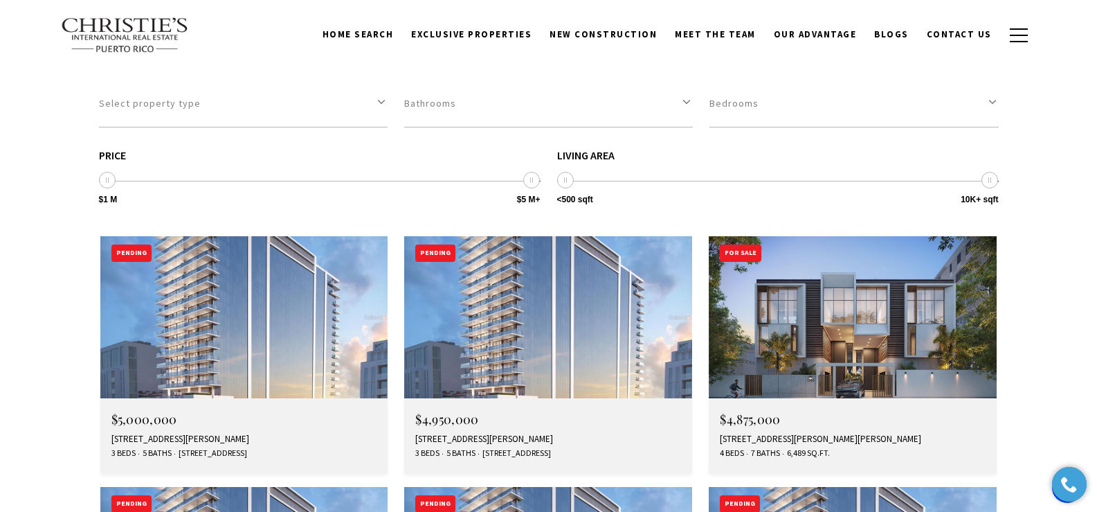
drag, startPoint x: 1102, startPoint y: 32, endPoint x: 1093, endPoint y: 299, distance: 267.4
click at [752, 433] on div "1365 WILSON AVENUE EAST, HAVEN THE RESIDENCES, SAN JUAN, PR 00907" at bounding box center [853, 438] width 266 height 11
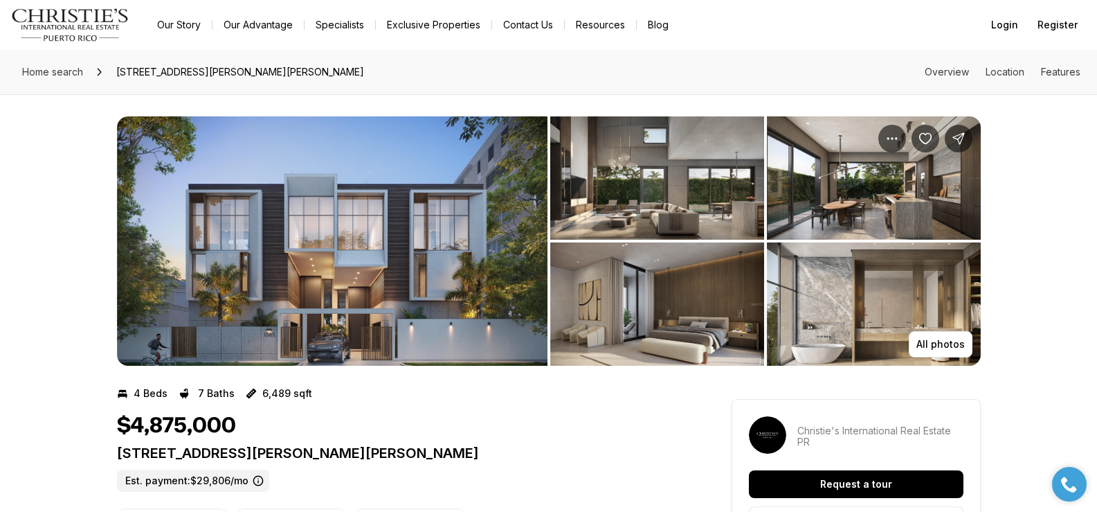
drag, startPoint x: 114, startPoint y: 456, endPoint x: 646, endPoint y: 454, distance: 532.4
copy p "[STREET_ADDRESS][PERSON_NAME][PERSON_NAME]"
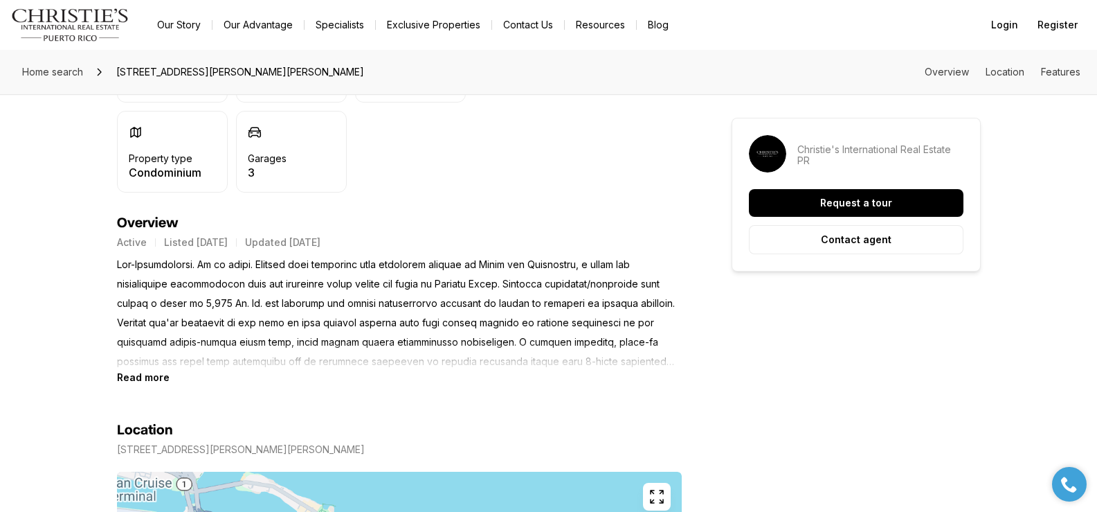
scroll to position [497, 0]
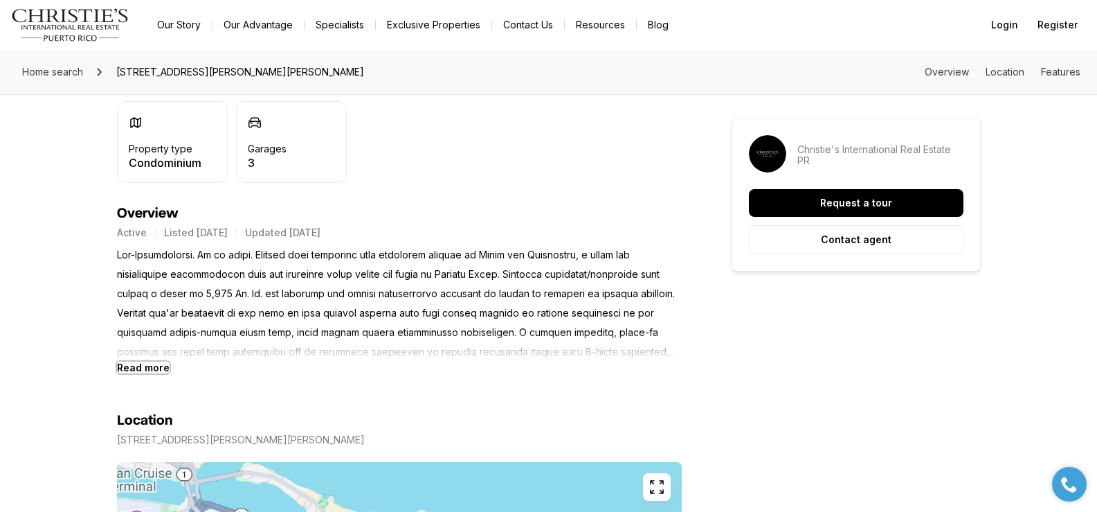
click at [152, 370] on b "Read more" at bounding box center [143, 367] width 53 height 12
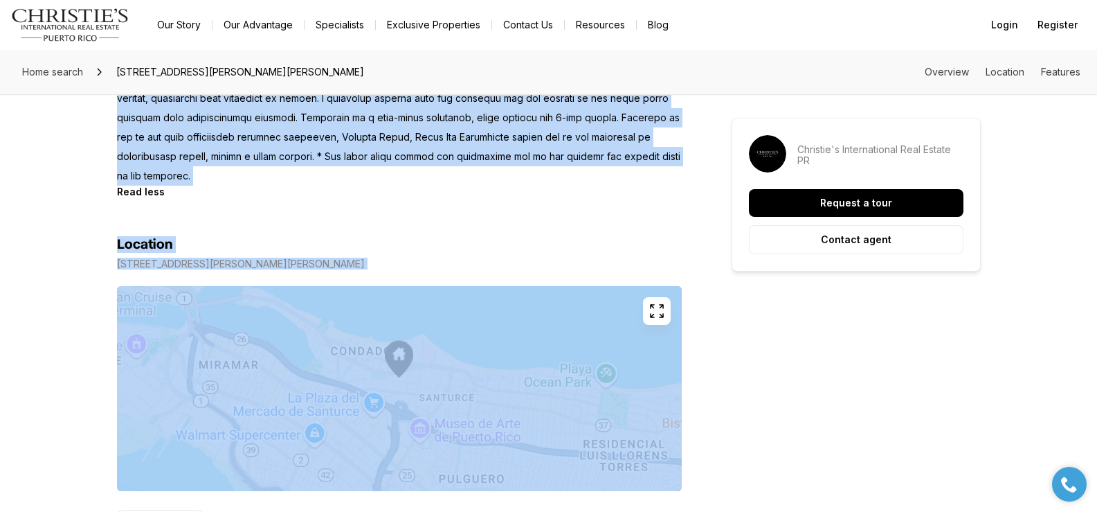
scroll to position [875, 0]
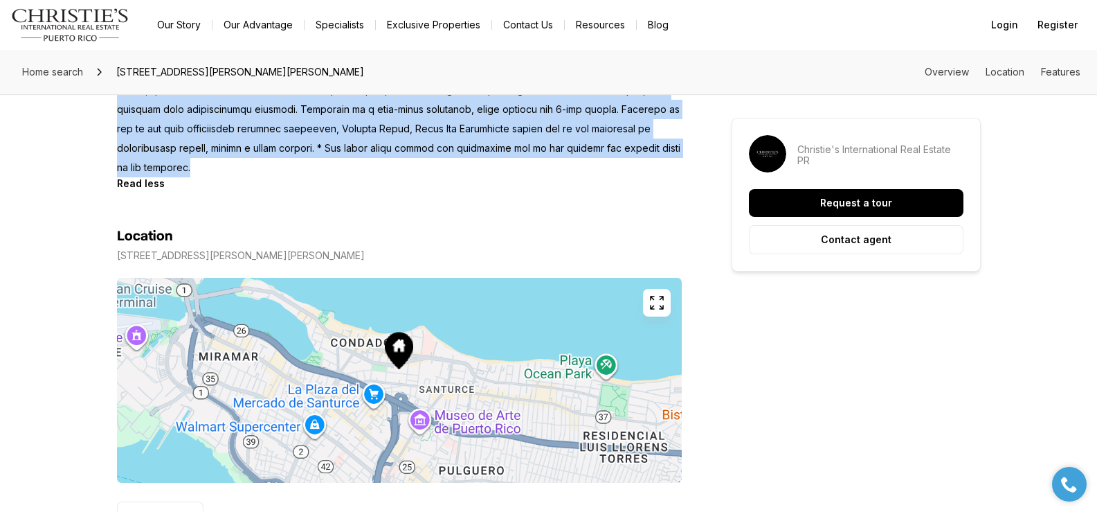
drag, startPoint x: 118, startPoint y: 255, endPoint x: 474, endPoint y: 154, distance: 370.1
click at [474, 154] on p at bounding box center [399, 22] width 565 height 310
copy p "Pre-Construction. To be built. Elevate your lifestyle with luxurious comfort at…"
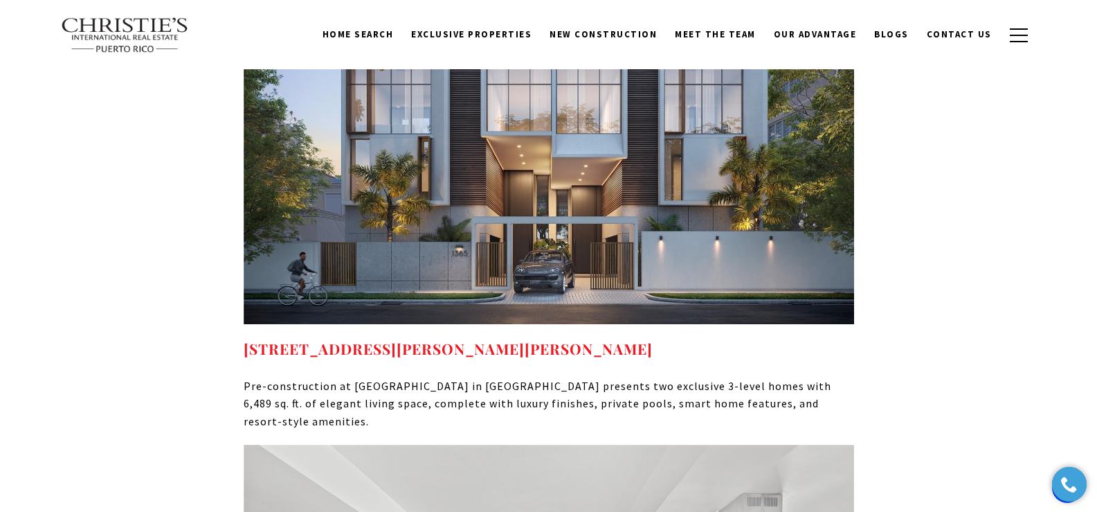
scroll to position [5724, 0]
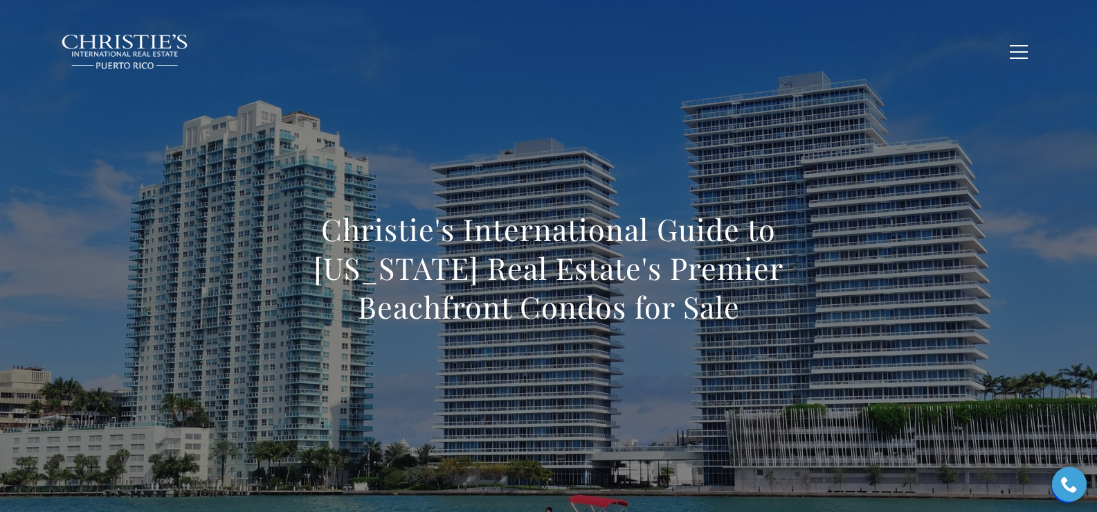
drag, startPoint x: 277, startPoint y: 222, endPoint x: 677, endPoint y: 309, distance: 409.6
click at [677, 309] on h1 "Christie's International Guide to Puerto Rico Real Estate's Premier Beachfront …" at bounding box center [549, 268] width 611 height 116
copy h1 "Christie's International Guide to Puerto Rico Real Estate's Premier Beachfront …"
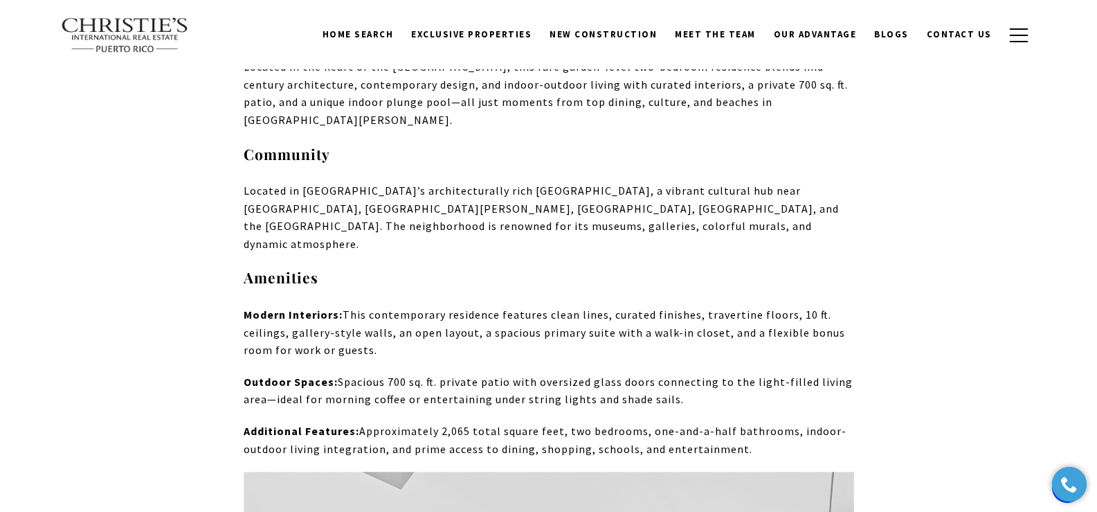
scroll to position [4004, 0]
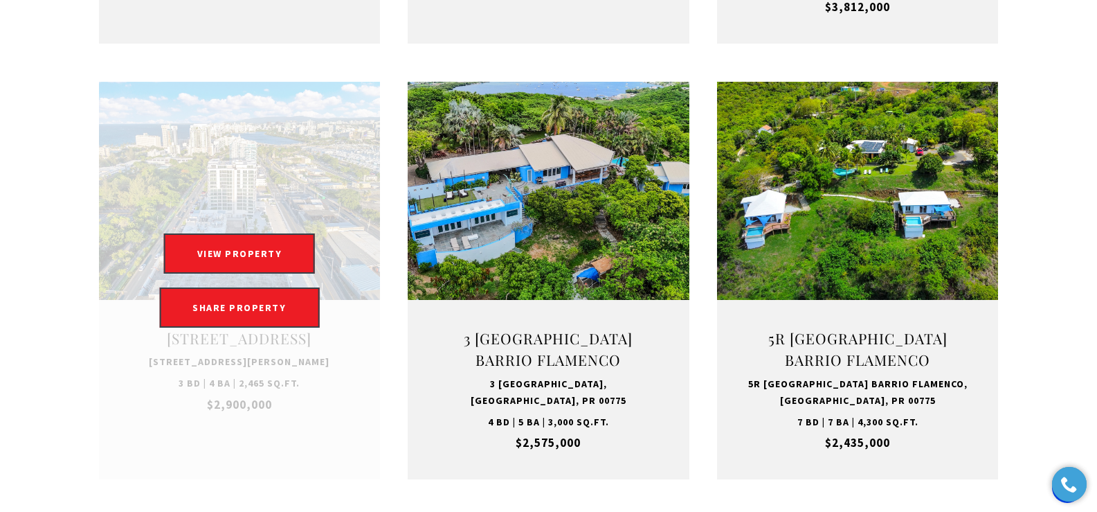
click at [255, 340] on link at bounding box center [240, 280] width 282 height 397
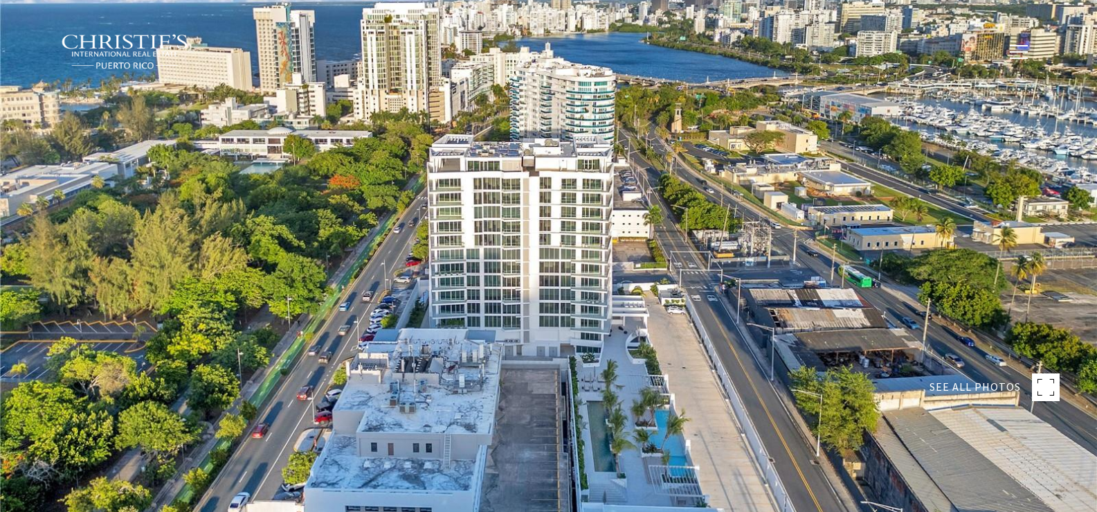
type input "**********"
type input "********"
type input "***"
type input "**********"
type input "**"
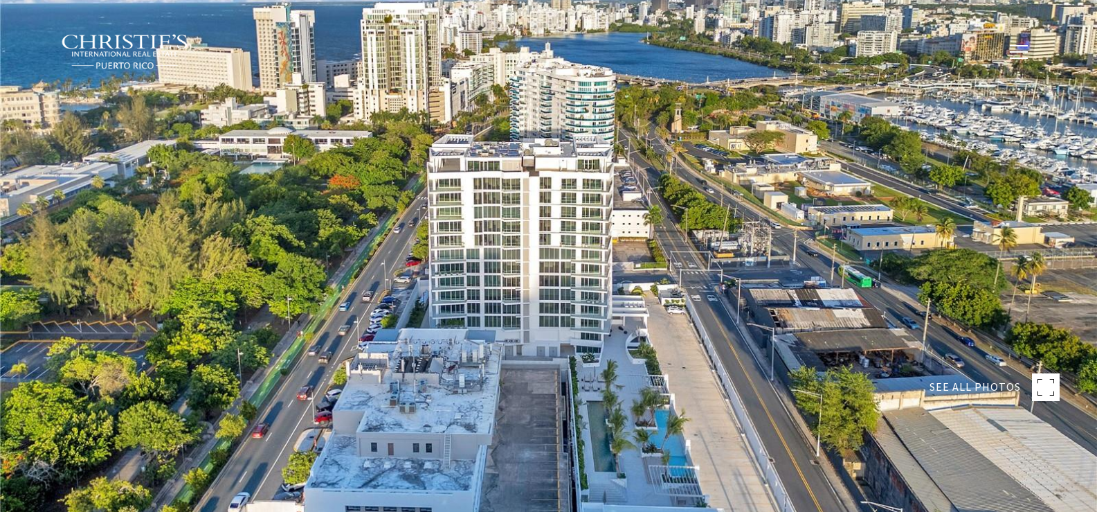
type input "**********"
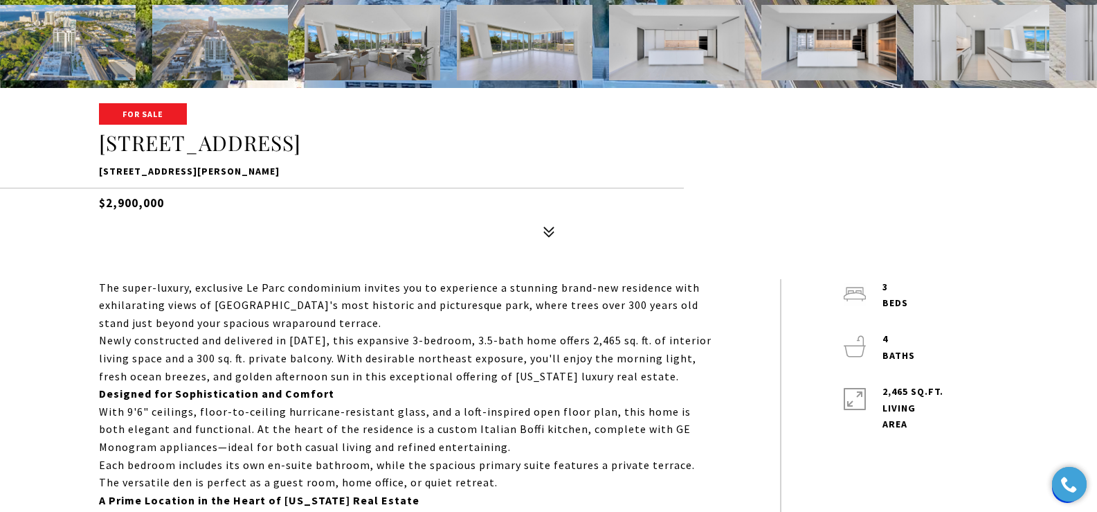
drag, startPoint x: 1102, startPoint y: 44, endPoint x: 1102, endPoint y: 79, distance: 34.6
drag, startPoint x: 95, startPoint y: 167, endPoint x: 384, endPoint y: 172, distance: 288.7
click at [384, 172] on div "For Sale 540 AVE DE LA CONSTITUCIÓN #502 540 AVE DE LA CONSTITUCIÓN #502, SAN J…" at bounding box center [548, 175] width 969 height 140
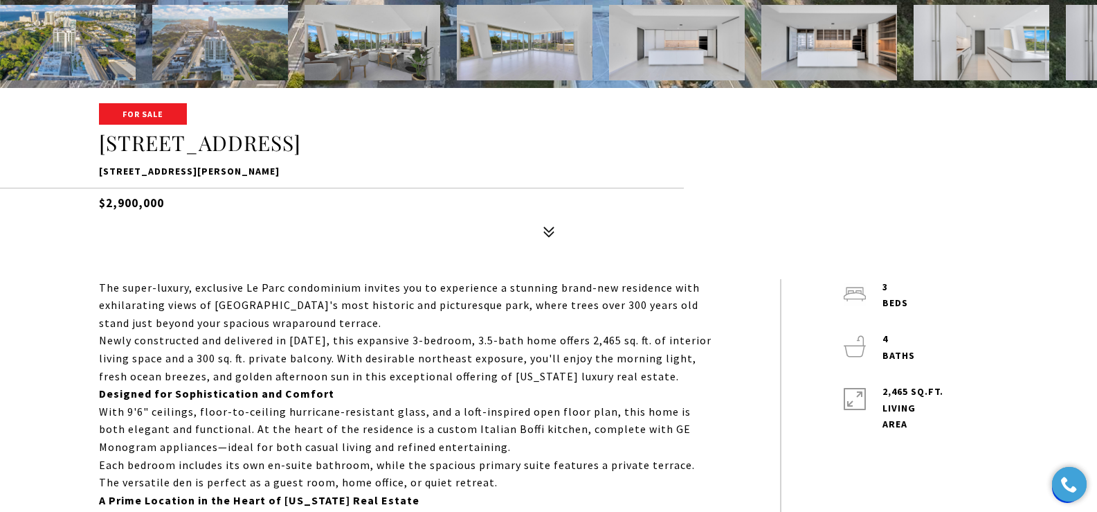
copy p "540 AVE DE LA CONSTITUCIÓN #502, SAN JUAN, PR 00901"
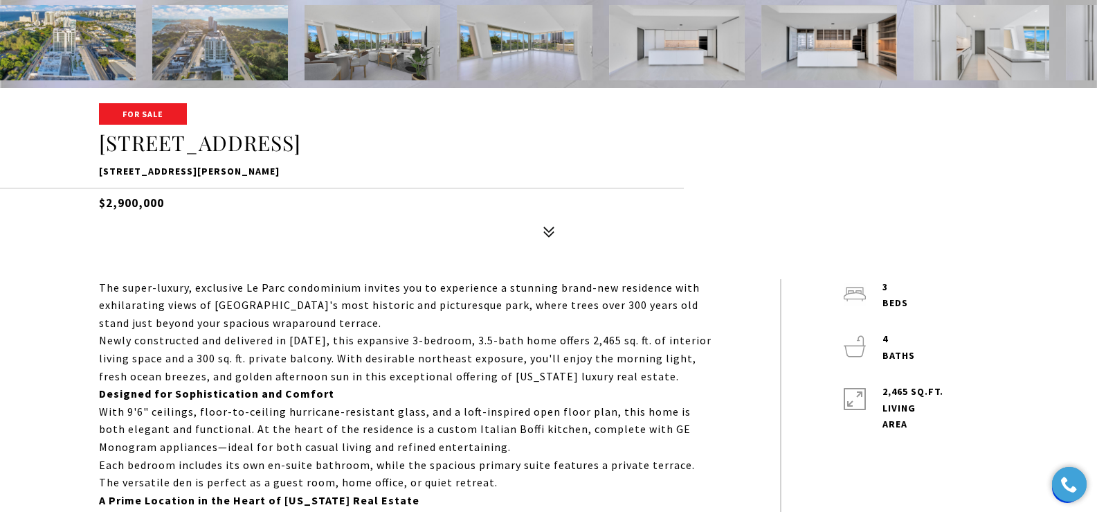
click at [96, 170] on div "For Sale 540 AVE DE LA CONSTITUCIÓN #502 540 AVE DE LA CONSTITUCIÓN #502, SAN J…" at bounding box center [548, 175] width 969 height 140
drag, startPoint x: 98, startPoint y: 171, endPoint x: 384, endPoint y: 176, distance: 286.7
click at [384, 176] on div "For Sale 540 AVE DE LA CONSTITUCIÓN #502 540 AVE DE LA CONSTITUCIÓN #502, SAN J…" at bounding box center [548, 175] width 969 height 140
copy p "540 AVE DE LA CONSTITUCIÓN #502, SAN JUAN, PR 00901"
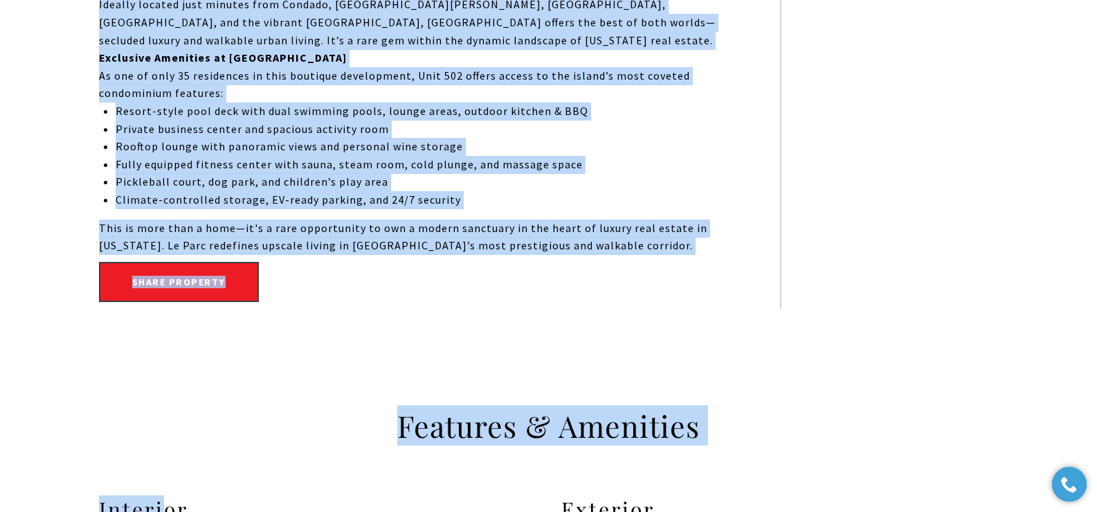
scroll to position [1043, 0]
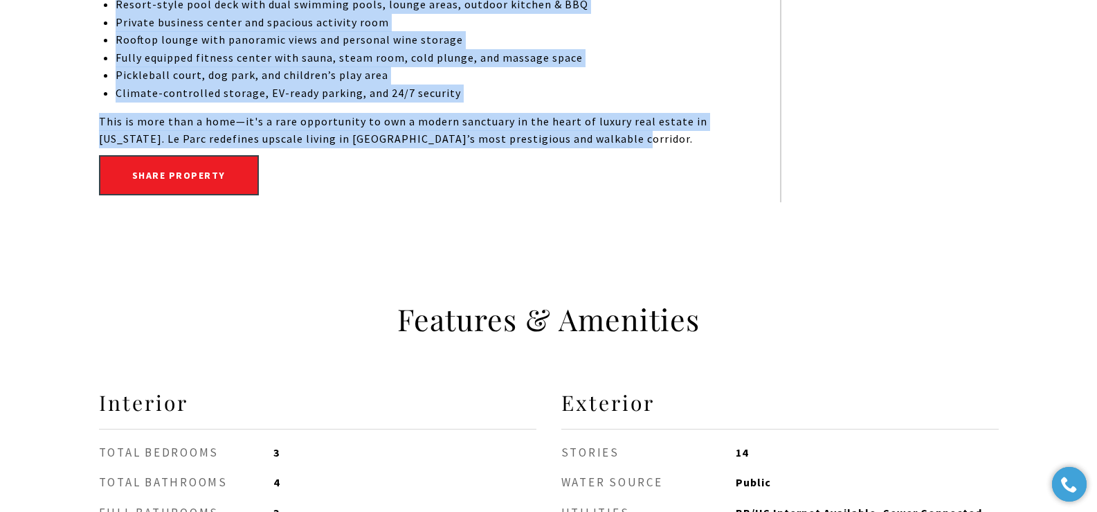
drag, startPoint x: 98, startPoint y: 189, endPoint x: 630, endPoint y: 144, distance: 533.6
copy div "The super-luxury, exclusive Le Parc condominium invites you to experience a stu…"
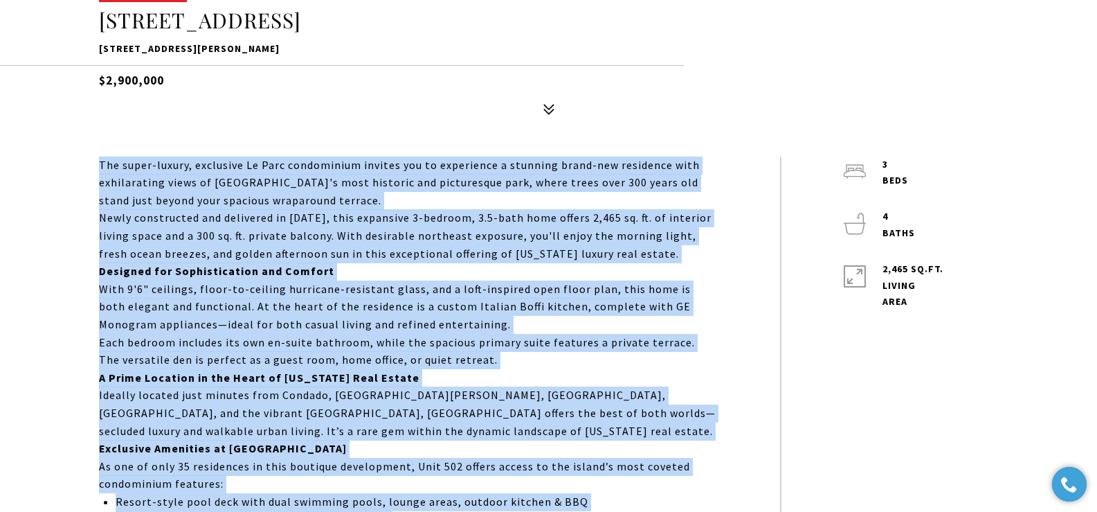
scroll to position [571, 0]
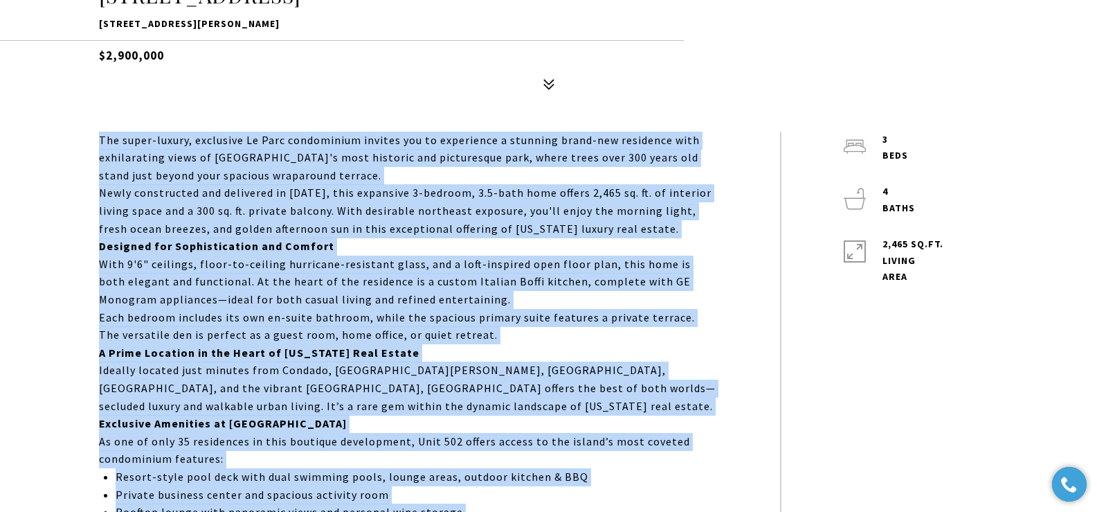
click at [54, 259] on div "The super-luxury, exclusive Le Parc condominium invites you to experience a stu…" at bounding box center [548, 412] width 1097 height 588
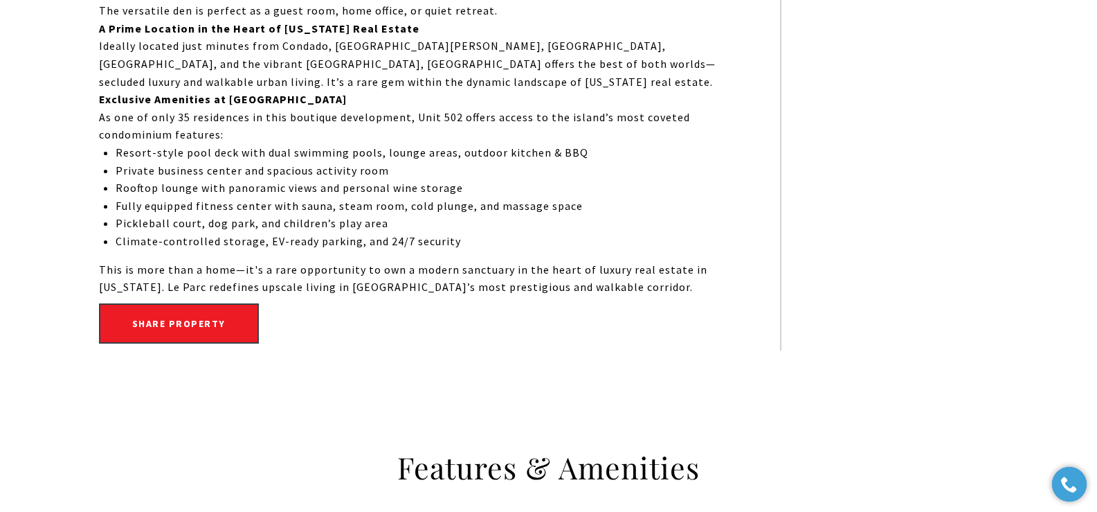
scroll to position [448, 0]
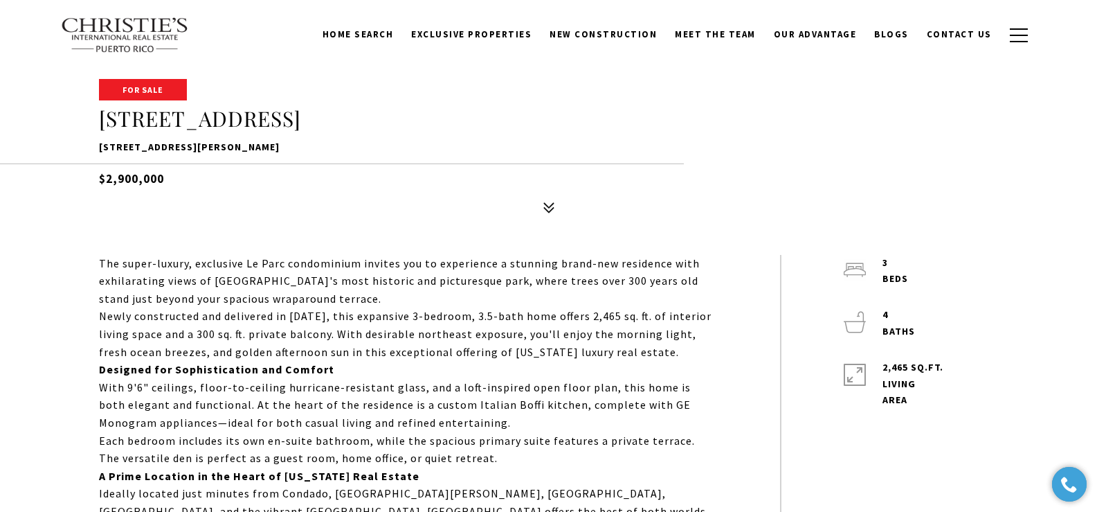
drag, startPoint x: 99, startPoint y: 143, endPoint x: 393, endPoint y: 150, distance: 293.6
click at [393, 150] on p "540 AVE DE LA CONSTITUCIÓN #502, SAN JUAN, PR 00901" at bounding box center [549, 147] width 900 height 17
copy p "540 AVE DE LA CONSTITUCIÓN #502, SAN JUAN, PR 00901"
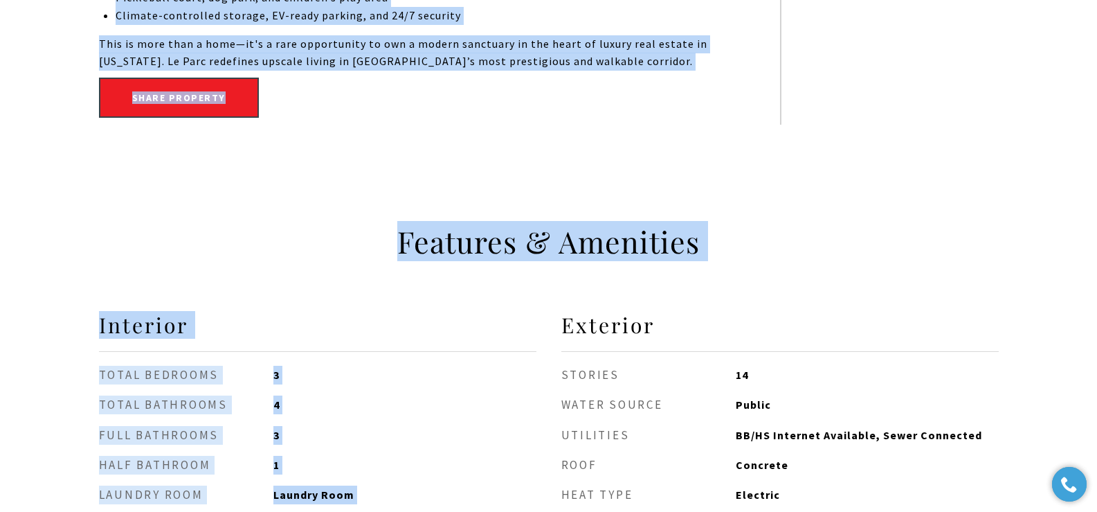
scroll to position [1159, 0]
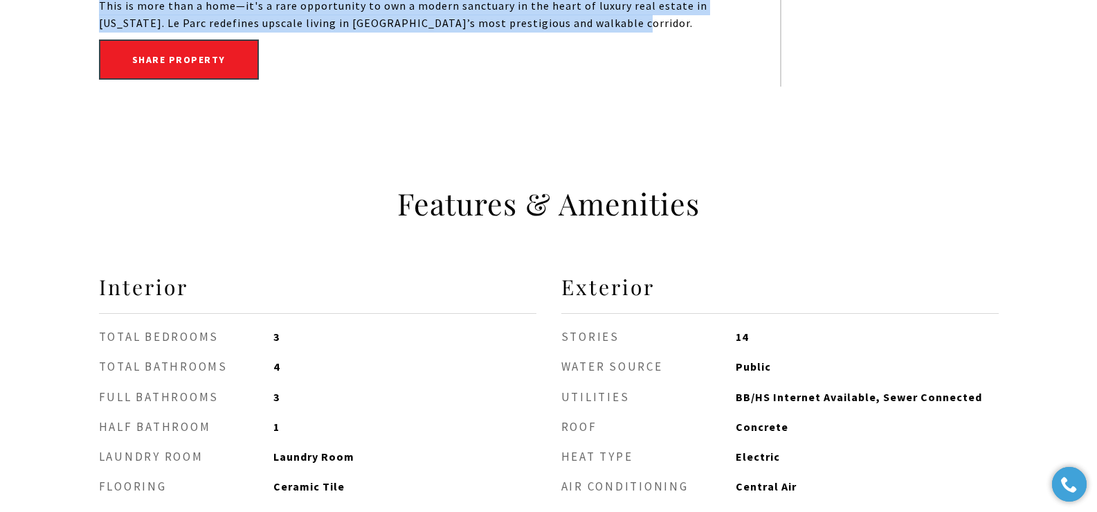
drag, startPoint x: 99, startPoint y: 263, endPoint x: 633, endPoint y: 18, distance: 587.4
copy div "The super-luxury, exclusive Le Parc condominium invites you to experience a stu…"
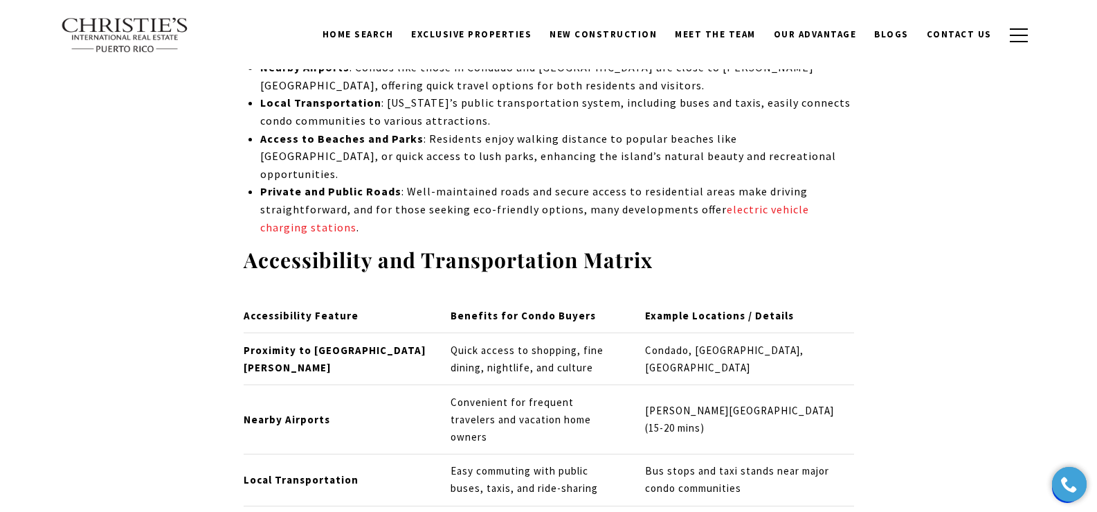
scroll to position [2092, 0]
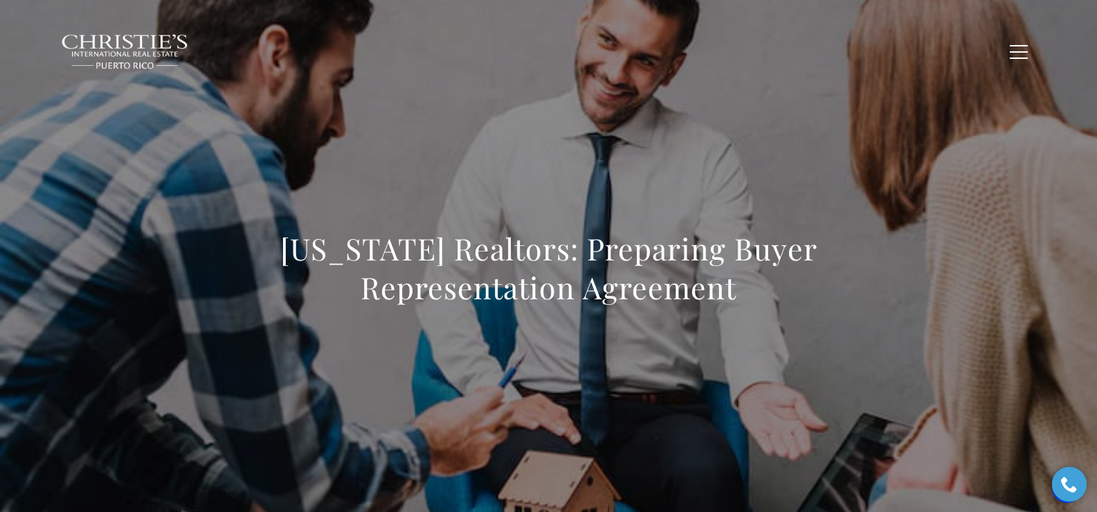
drag, startPoint x: 287, startPoint y: 248, endPoint x: 769, endPoint y: 285, distance: 482.6
click at [769, 285] on h1 "Puerto Rico Realtors: Preparing Buyer Representation Agreement" at bounding box center [549, 268] width 611 height 78
copy h1 "Puerto Rico Realtors: Preparing Buyer Representation Agreement"
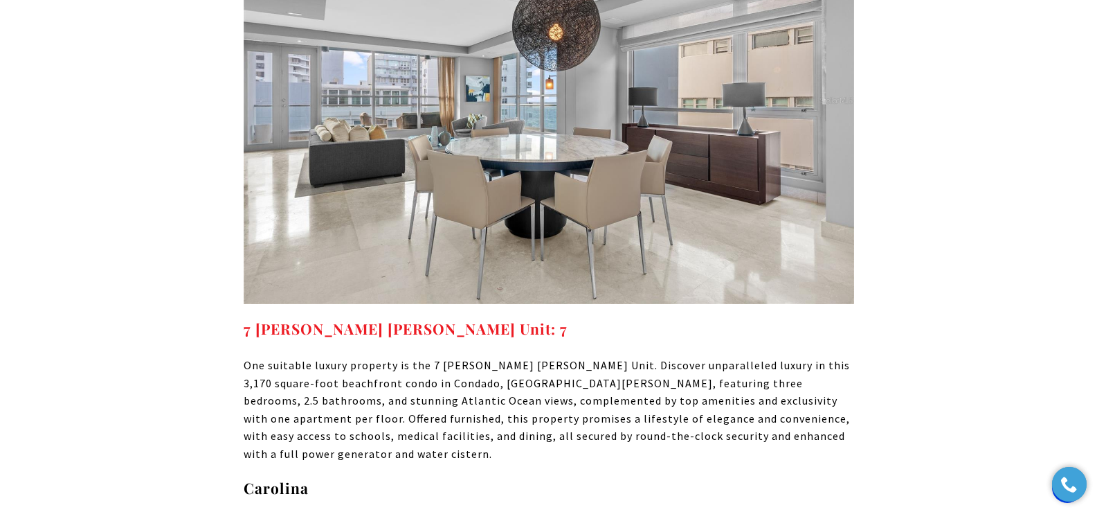
scroll to position [4781, 0]
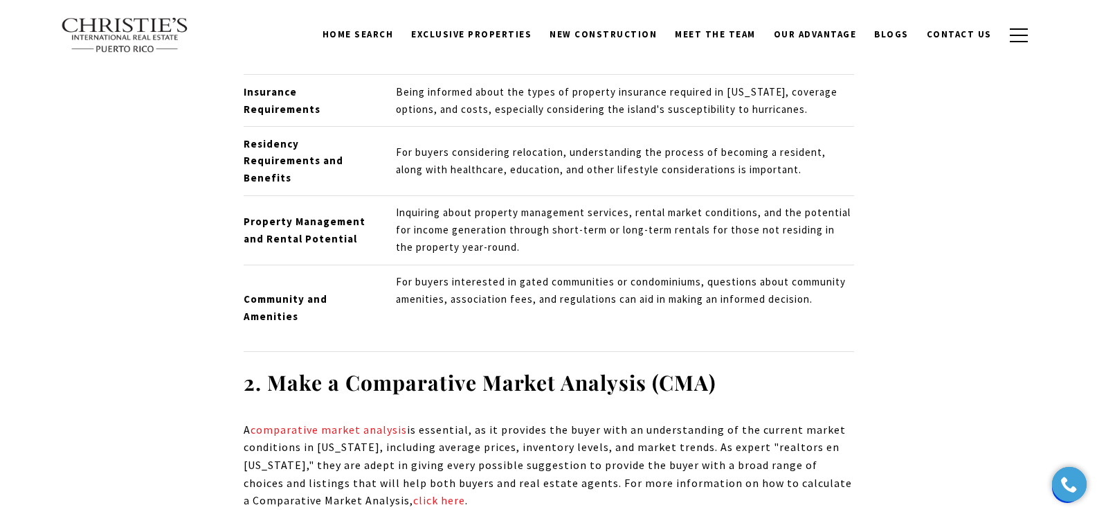
scroll to position [3836, 0]
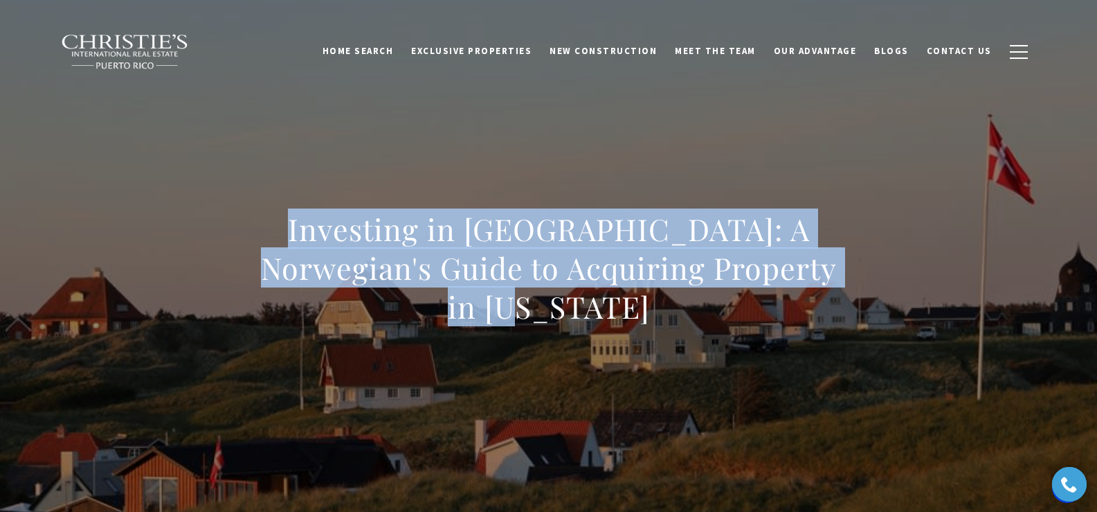
drag, startPoint x: 233, startPoint y: 242, endPoint x: 814, endPoint y: 301, distance: 583.9
click at [814, 301] on div "Investing in [GEOGRAPHIC_DATA]: A Norwegian's Guide to Acquiring Property in [U…" at bounding box center [548, 276] width 969 height 415
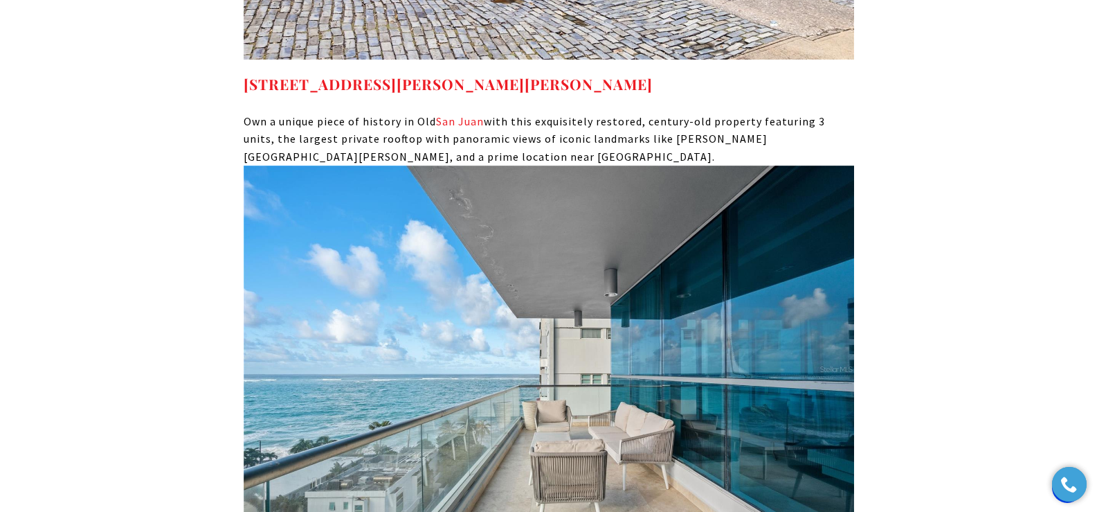
scroll to position [9052, 0]
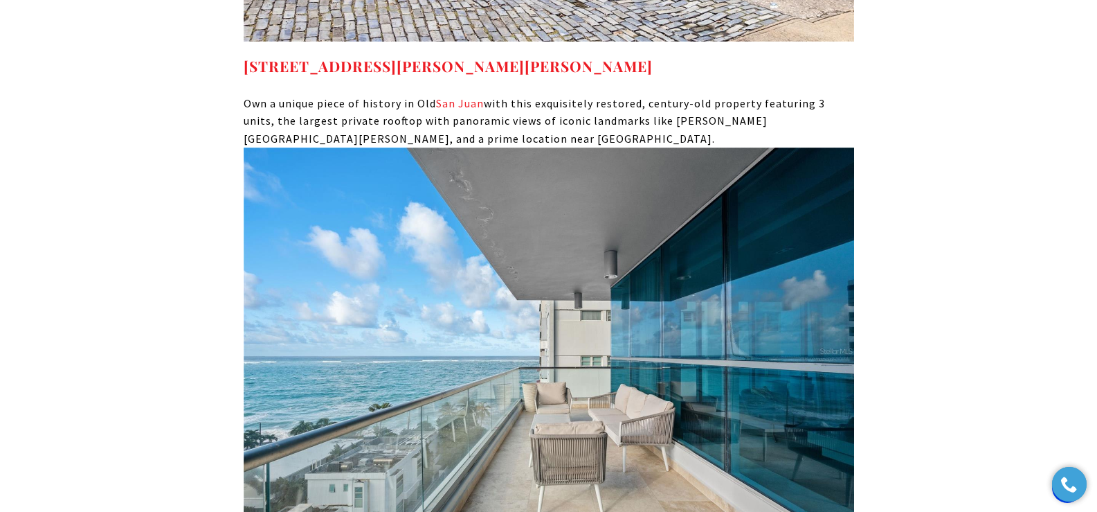
drag, startPoint x: 686, startPoint y: 85, endPoint x: 203, endPoint y: 69, distance: 483.5
copy link "[STREET_ADDRESS][PERSON_NAME][PERSON_NAME][PERSON_NAME]"
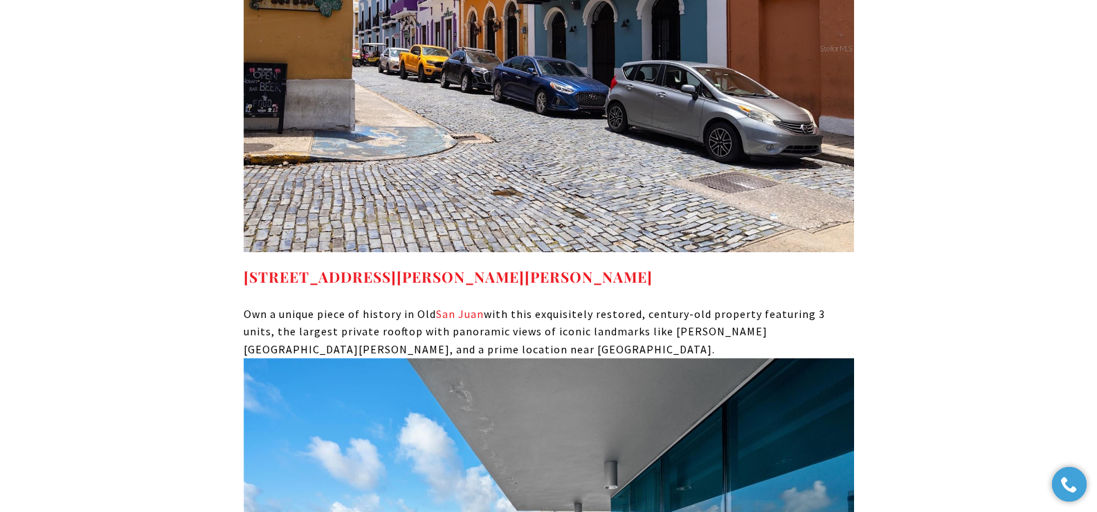
scroll to position [8859, 0]
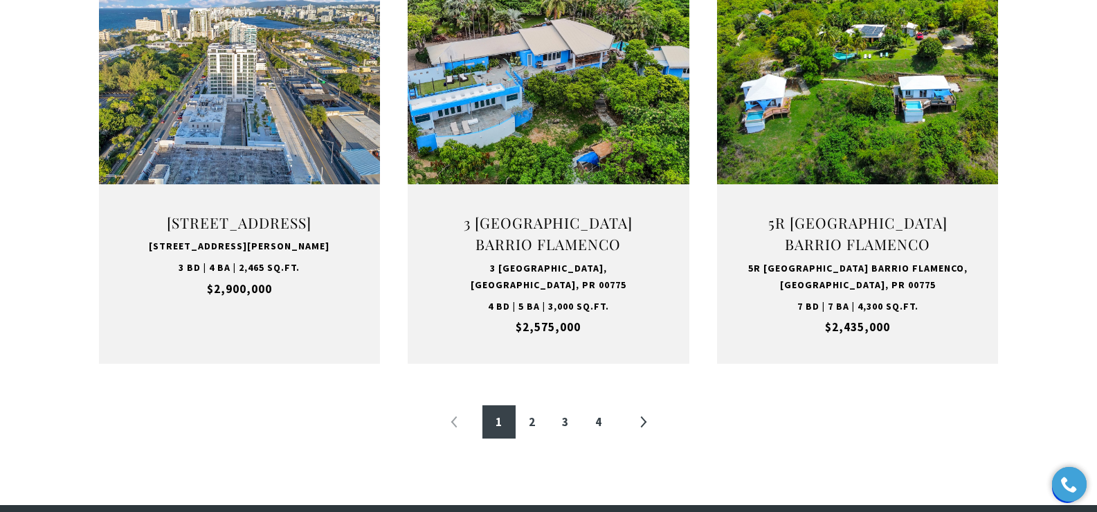
scroll to position [1477, 0]
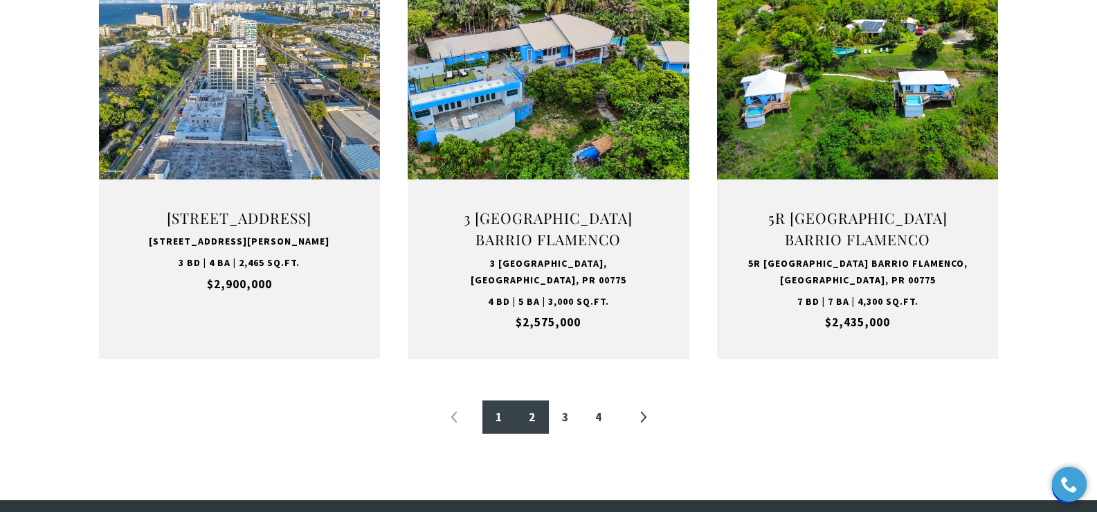
click at [534, 413] on link "2" at bounding box center [532, 416] width 33 height 33
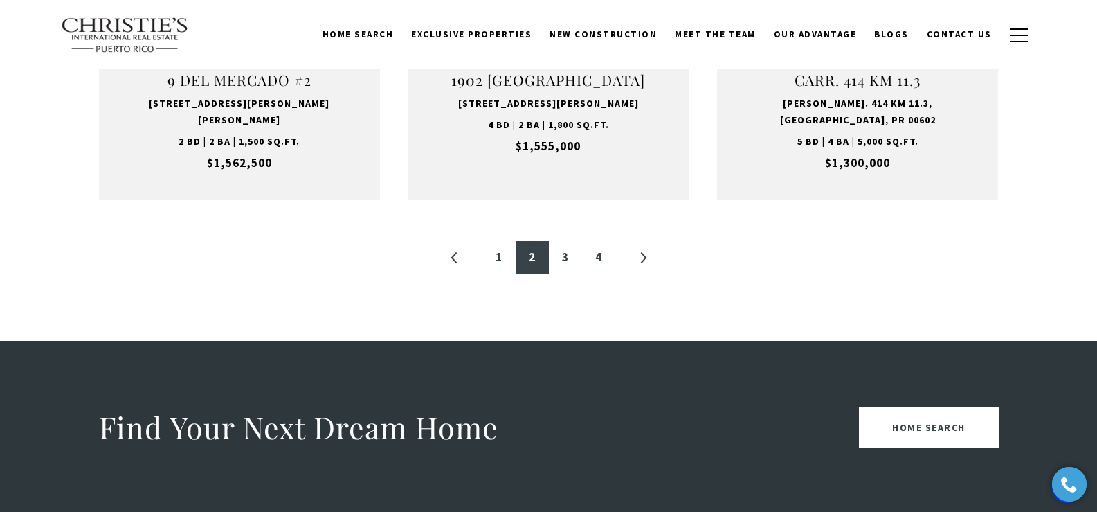
scroll to position [1610, 0]
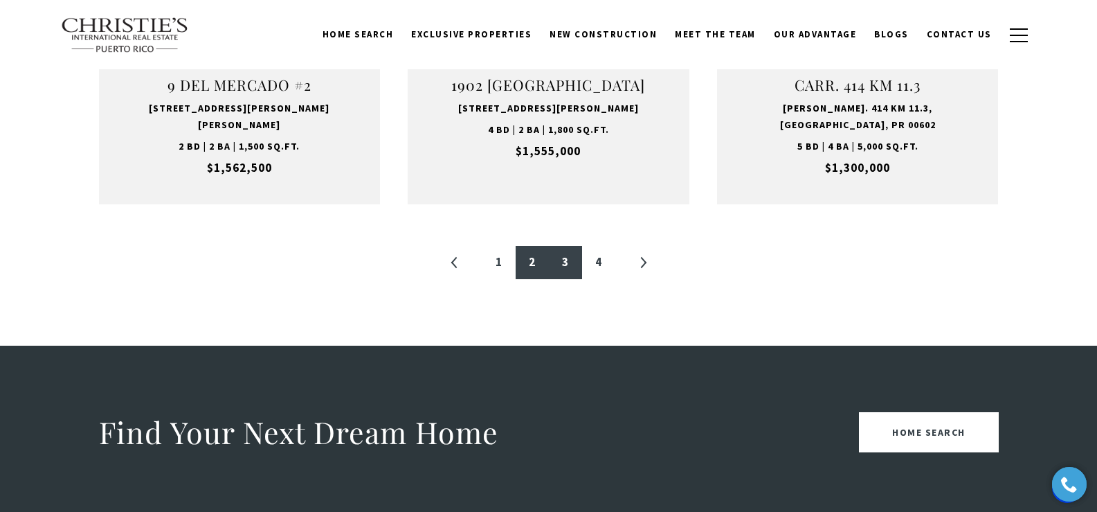
click at [564, 246] on link "3" at bounding box center [565, 262] width 33 height 33
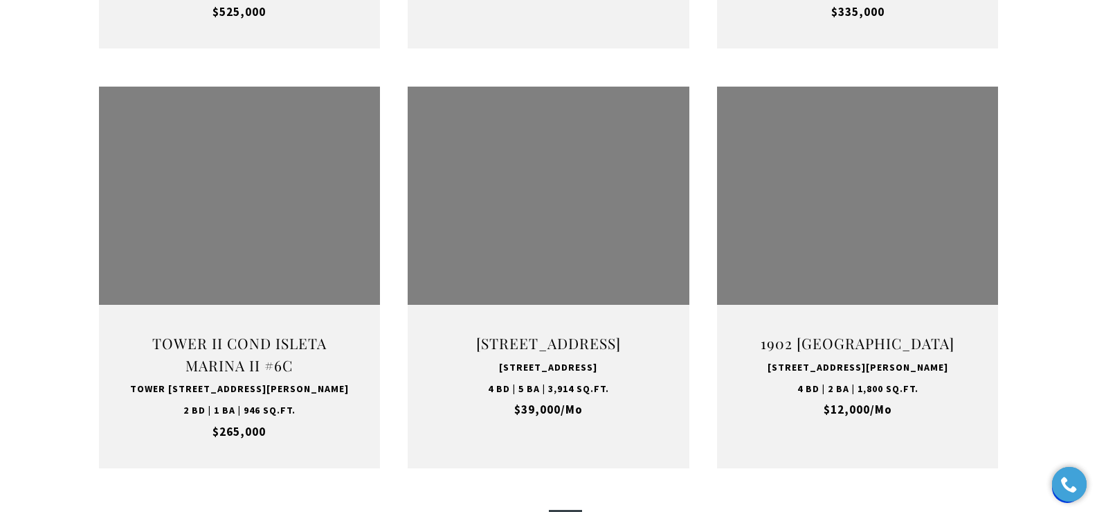
scroll to position [1351, 0]
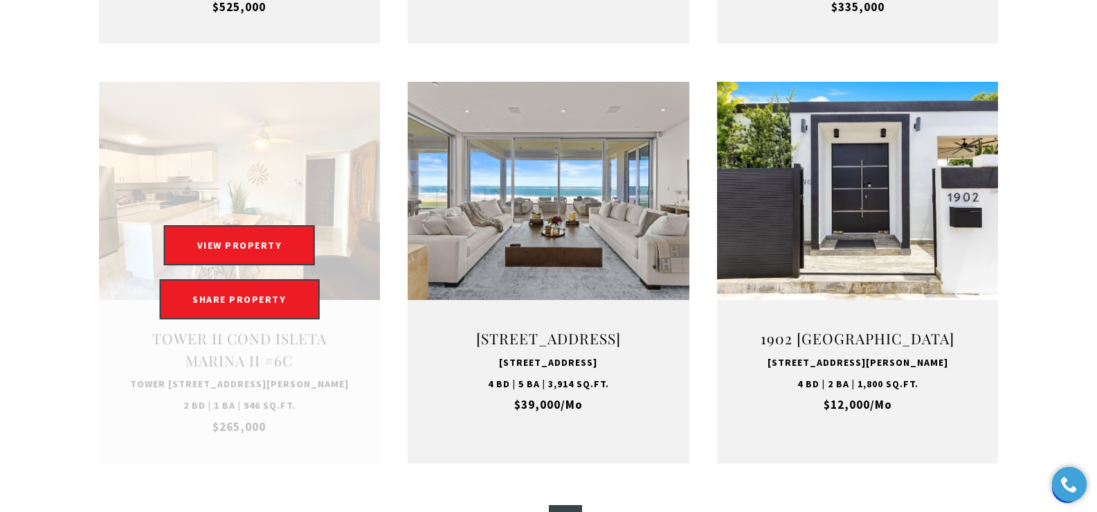
click at [238, 380] on link at bounding box center [240, 272] width 282 height 381
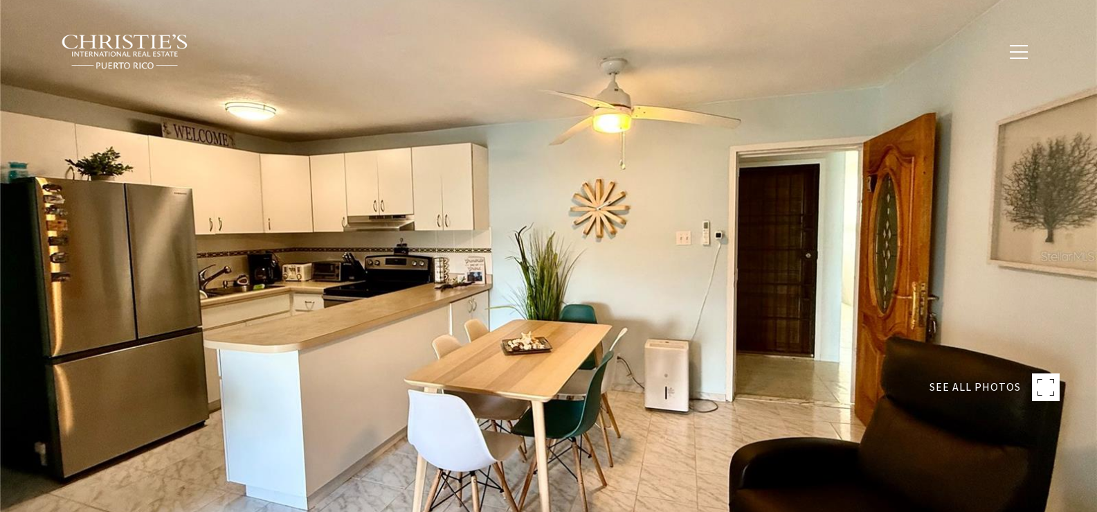
type input "********"
type input "*******"
type input "***"
type input "**********"
type input "**"
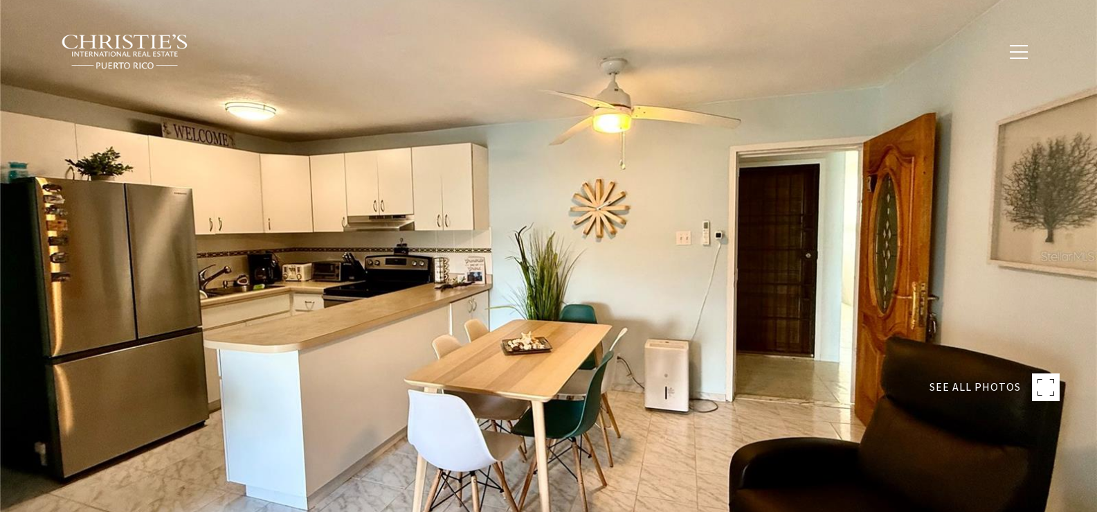
type input "**********"
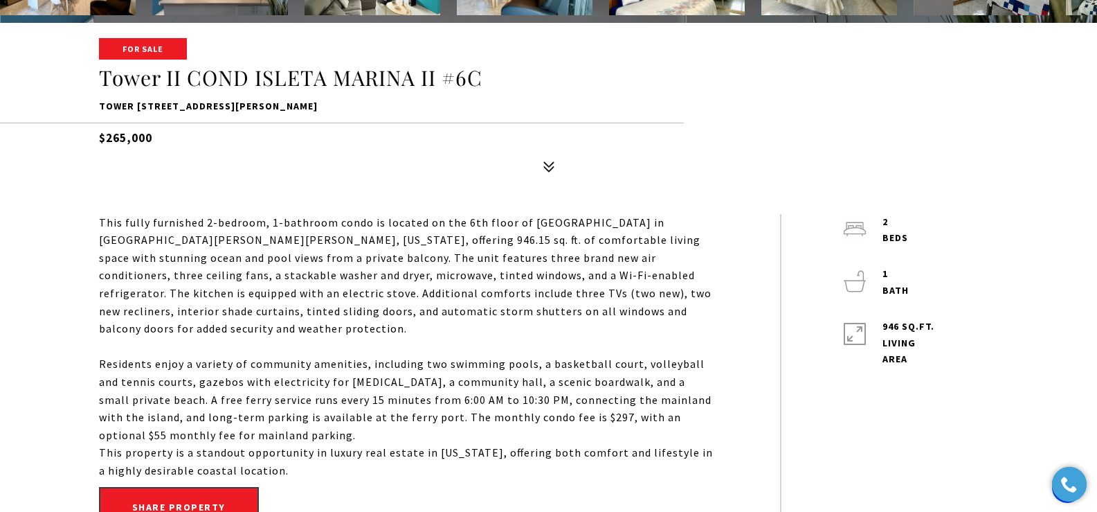
drag, startPoint x: 94, startPoint y: 106, endPoint x: 389, endPoint y: 114, distance: 295.1
click at [389, 114] on div "For Sale [STREET_ADDRESS][PERSON_NAME][PERSON_NAME] $265,000" at bounding box center [548, 109] width 969 height 140
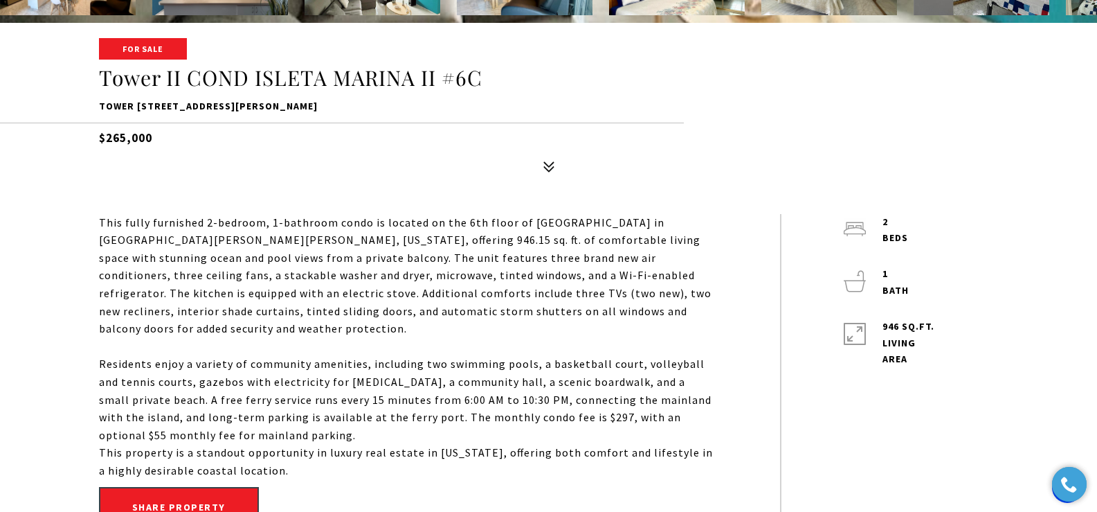
copy p "Tower [STREET_ADDRESS][PERSON_NAME]"
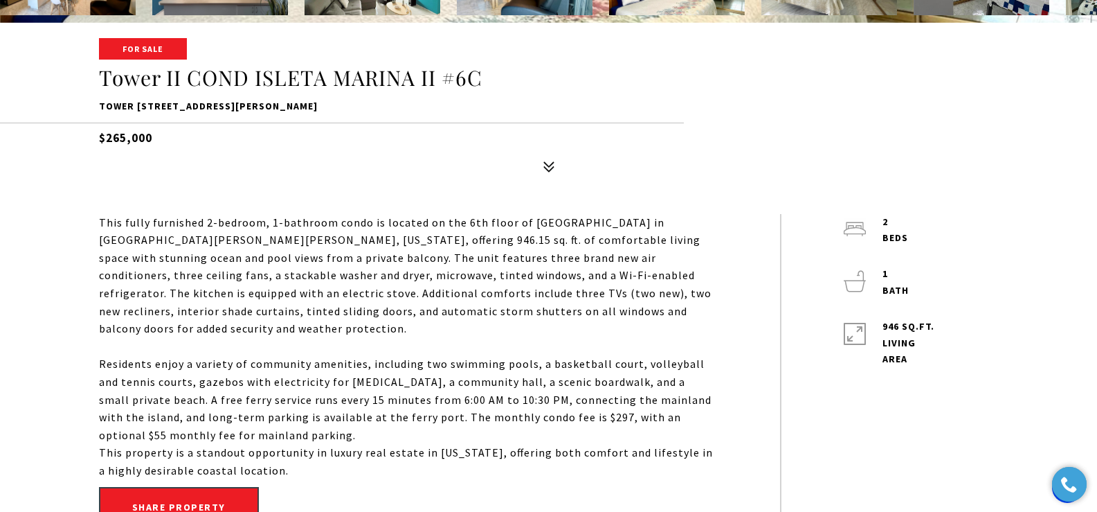
drag, startPoint x: 95, startPoint y: 223, endPoint x: 277, endPoint y: 445, distance: 287.3
click at [277, 445] on div "This fully furnished 2-bedroom, 1-bathroom condo is located on the 6th floor of…" at bounding box center [548, 374] width 969 height 320
copy div "This fully furnished 2-bedroom, 1-bathroom condo is located on the 6th floor of…"
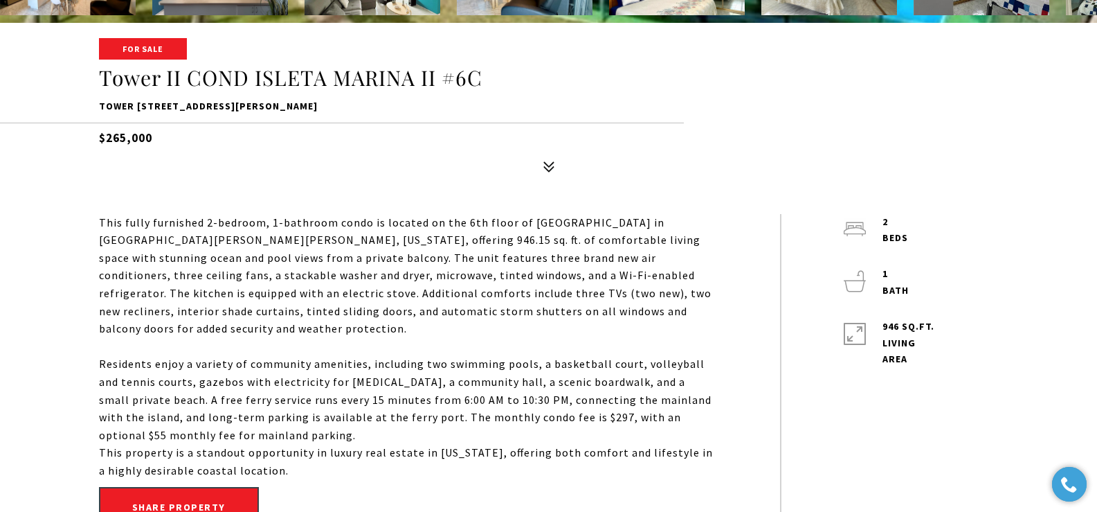
drag, startPoint x: 97, startPoint y: 107, endPoint x: 379, endPoint y: 107, distance: 281.8
click at [379, 107] on div "For Sale [STREET_ADDRESS][PERSON_NAME][PERSON_NAME] $265,000" at bounding box center [548, 109] width 969 height 140
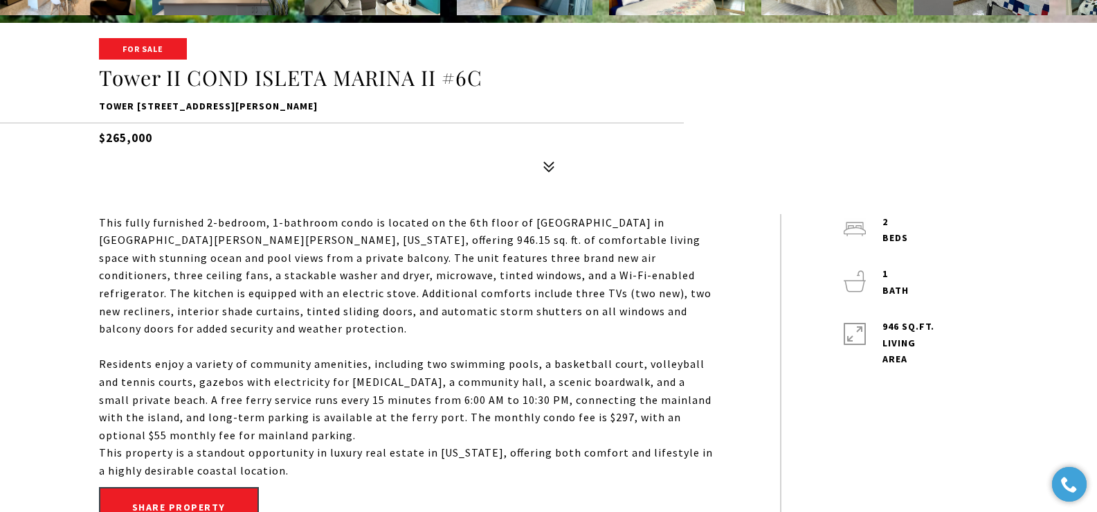
copy p "Tower [STREET_ADDRESS][PERSON_NAME]"
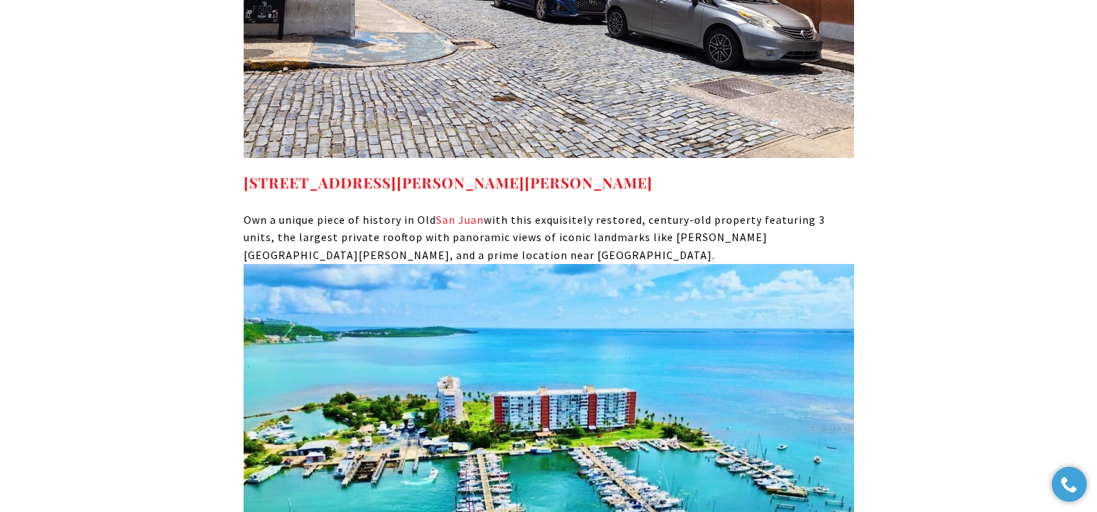
scroll to position [8665, 0]
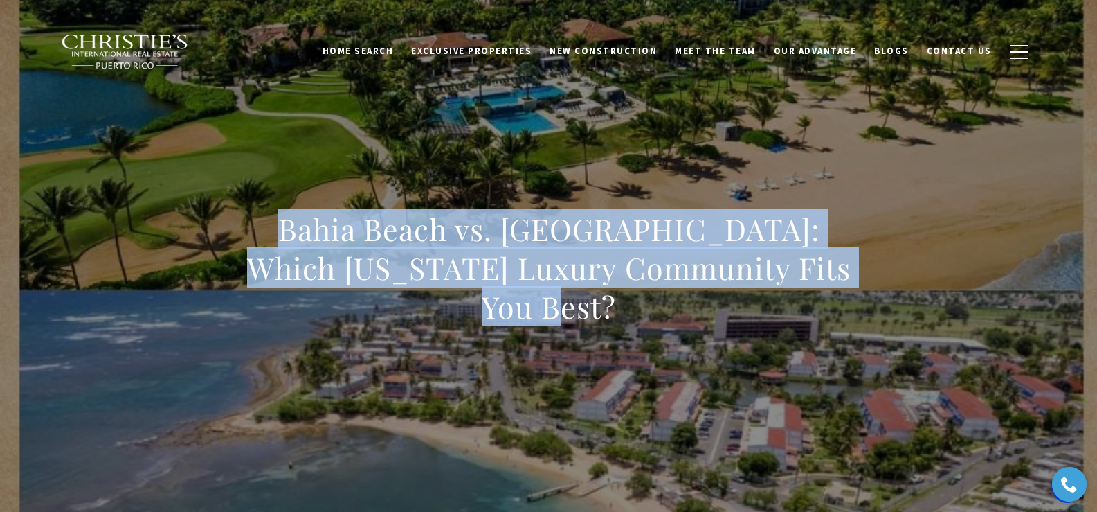
drag, startPoint x: 280, startPoint y: 222, endPoint x: 773, endPoint y: 321, distance: 502.7
click at [773, 321] on h1 "Bahia Beach vs. [GEOGRAPHIC_DATA]: Which [US_STATE] Luxury Community Fits You B…" at bounding box center [549, 268] width 611 height 116
copy h1 "Bahia Beach vs. [GEOGRAPHIC_DATA]: Which [US_STATE] Luxury Community Fits You B…"
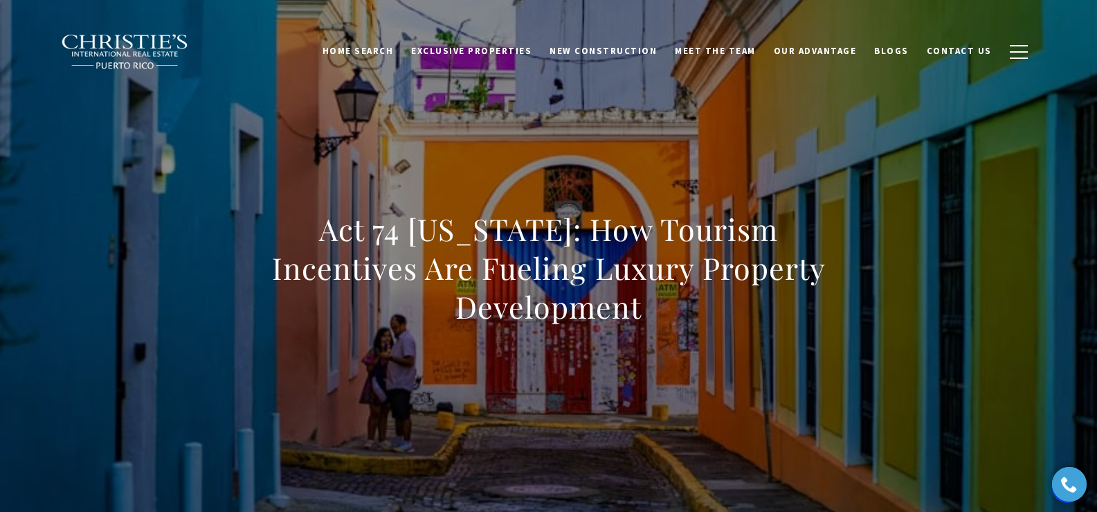
drag, startPoint x: 238, startPoint y: 247, endPoint x: 891, endPoint y: 312, distance: 656.0
click at [891, 312] on div "Act 74 [US_STATE]: How Tourism Incentives Are Fueling Luxury Property Developme…" at bounding box center [548, 276] width 969 height 415
copy h1 "Act 74 [US_STATE]: How Tourism Incentives Are Fueling Luxury Property Developme…"
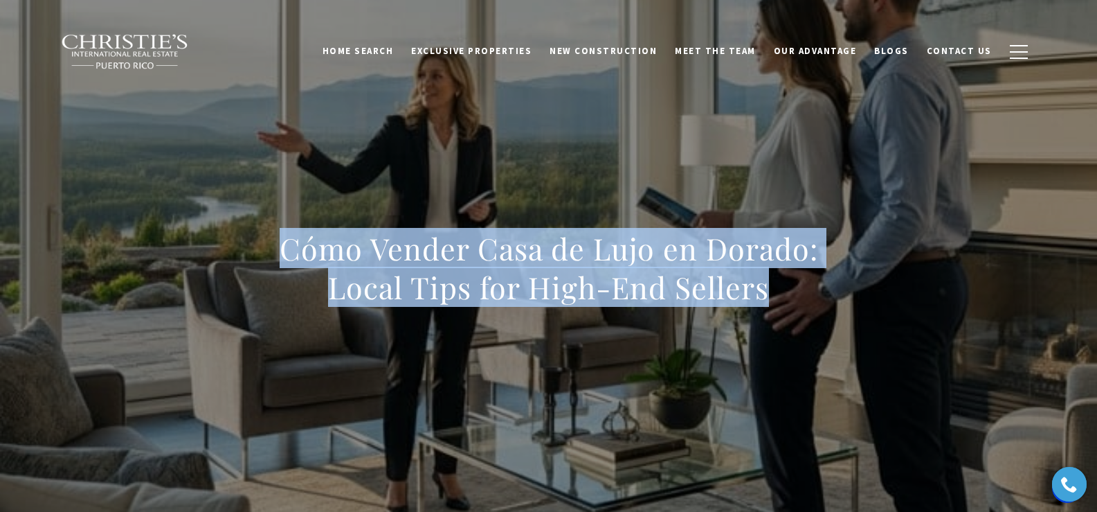
drag, startPoint x: 281, startPoint y: 250, endPoint x: 800, endPoint y: 305, distance: 522.2
click at [800, 305] on h1 "Cómo Vender Casa de Lujo en Dorado: Local Tips for High-End Sellers" at bounding box center [549, 268] width 611 height 78
copy h1 "Cómo Vender Casa de Lujo en Dorado: Local Tips for High-End Sellers"
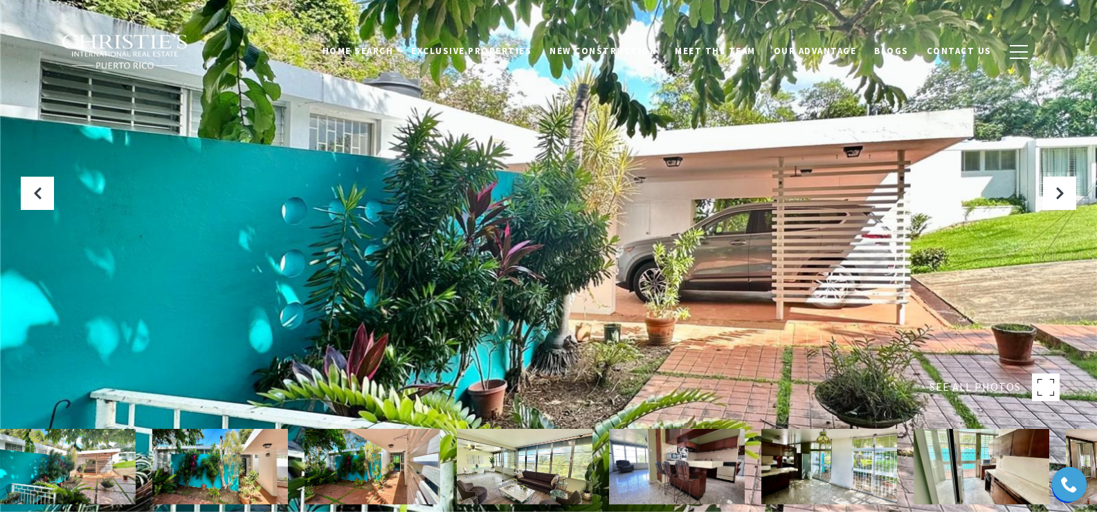
scroll to position [448, 0]
